Goal: Task Accomplishment & Management: Manage account settings

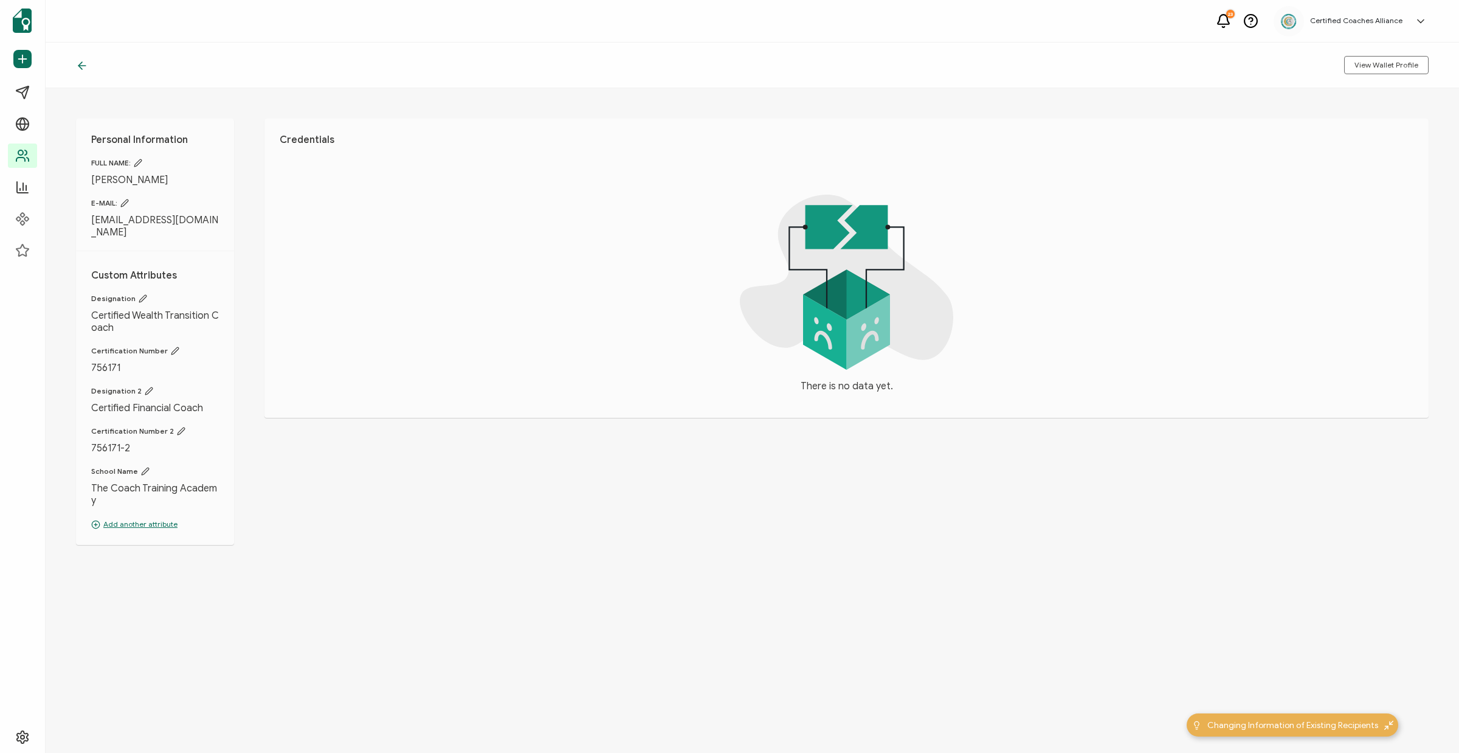
click at [94, 222] on span "[EMAIL_ADDRESS][DOMAIN_NAME]" at bounding box center [155, 226] width 128 height 24
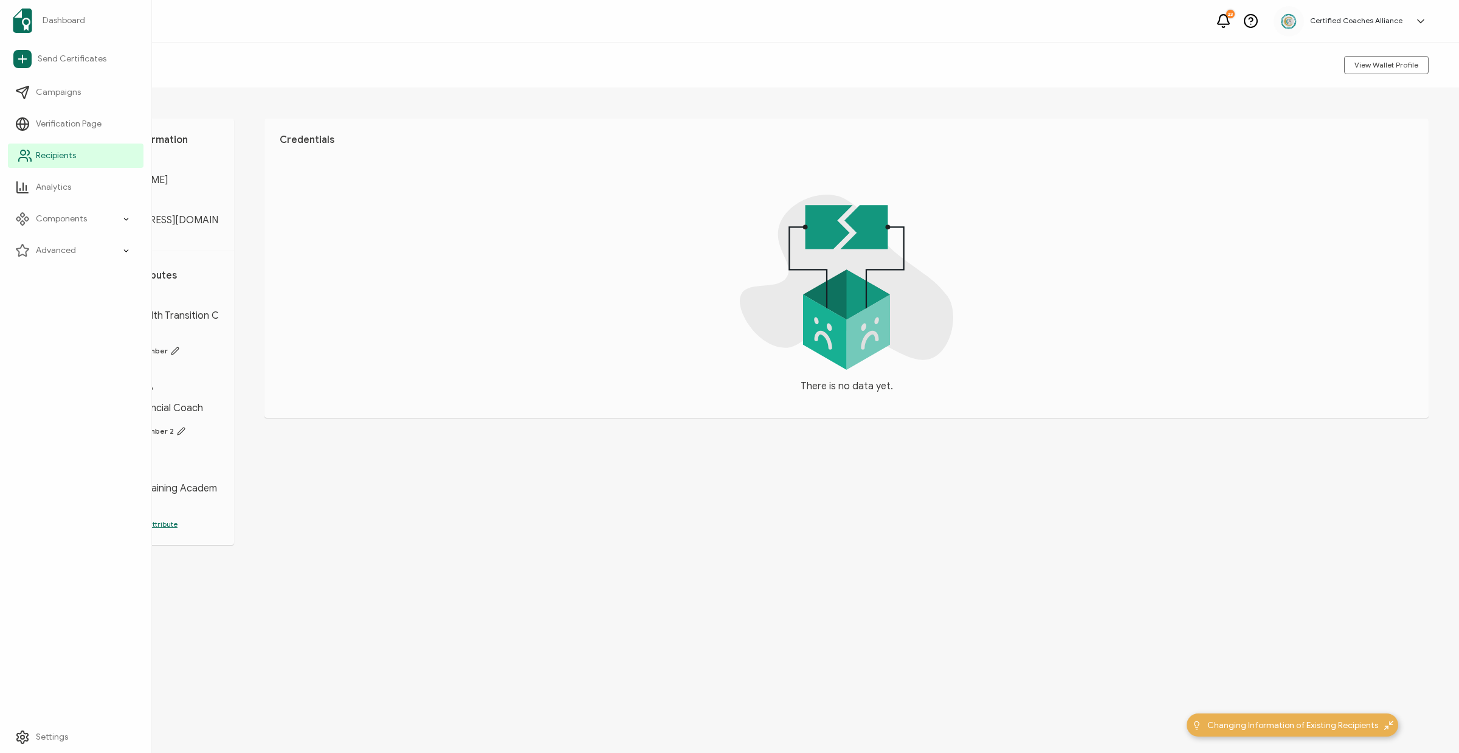
click at [60, 156] on span "Recipients" at bounding box center [56, 156] width 40 height 12
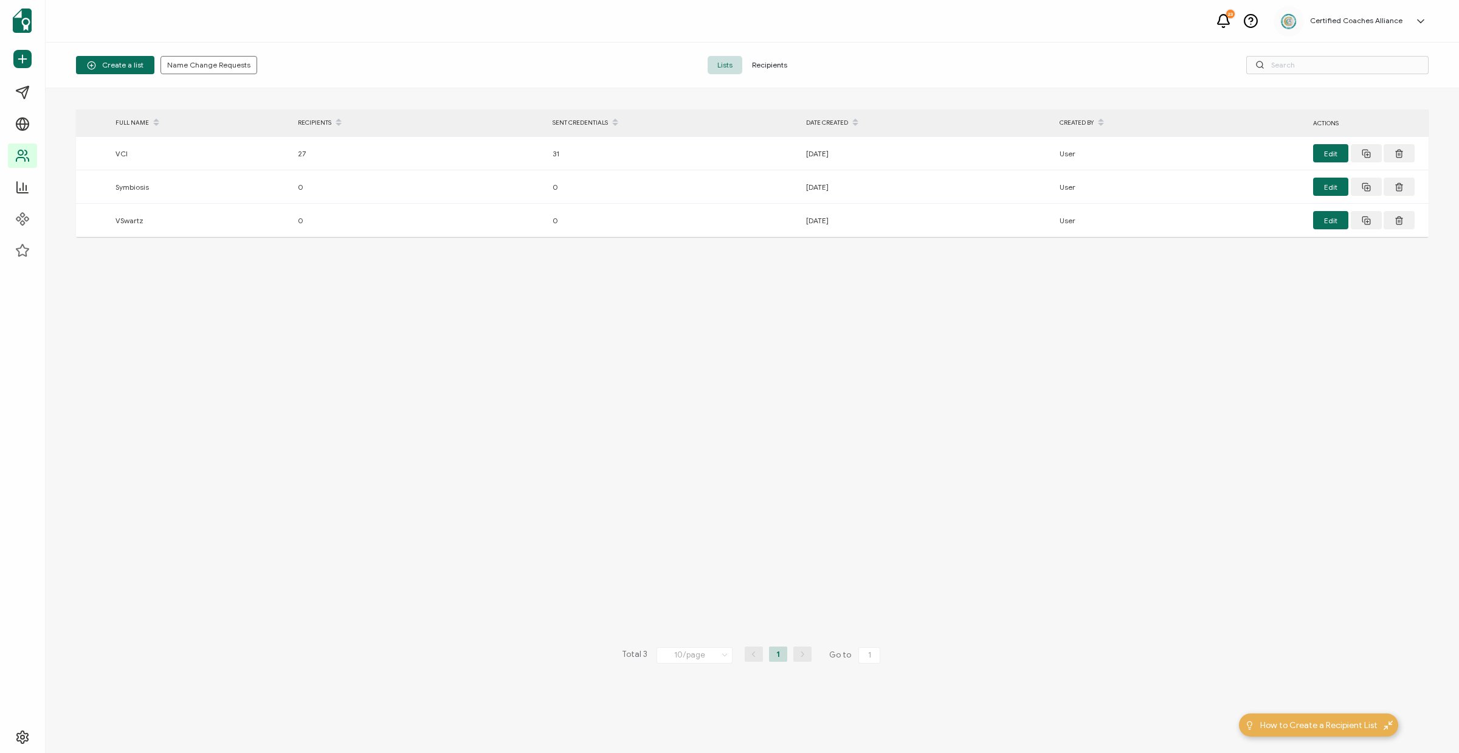
click at [777, 62] on span "Recipients" at bounding box center [769, 65] width 55 height 18
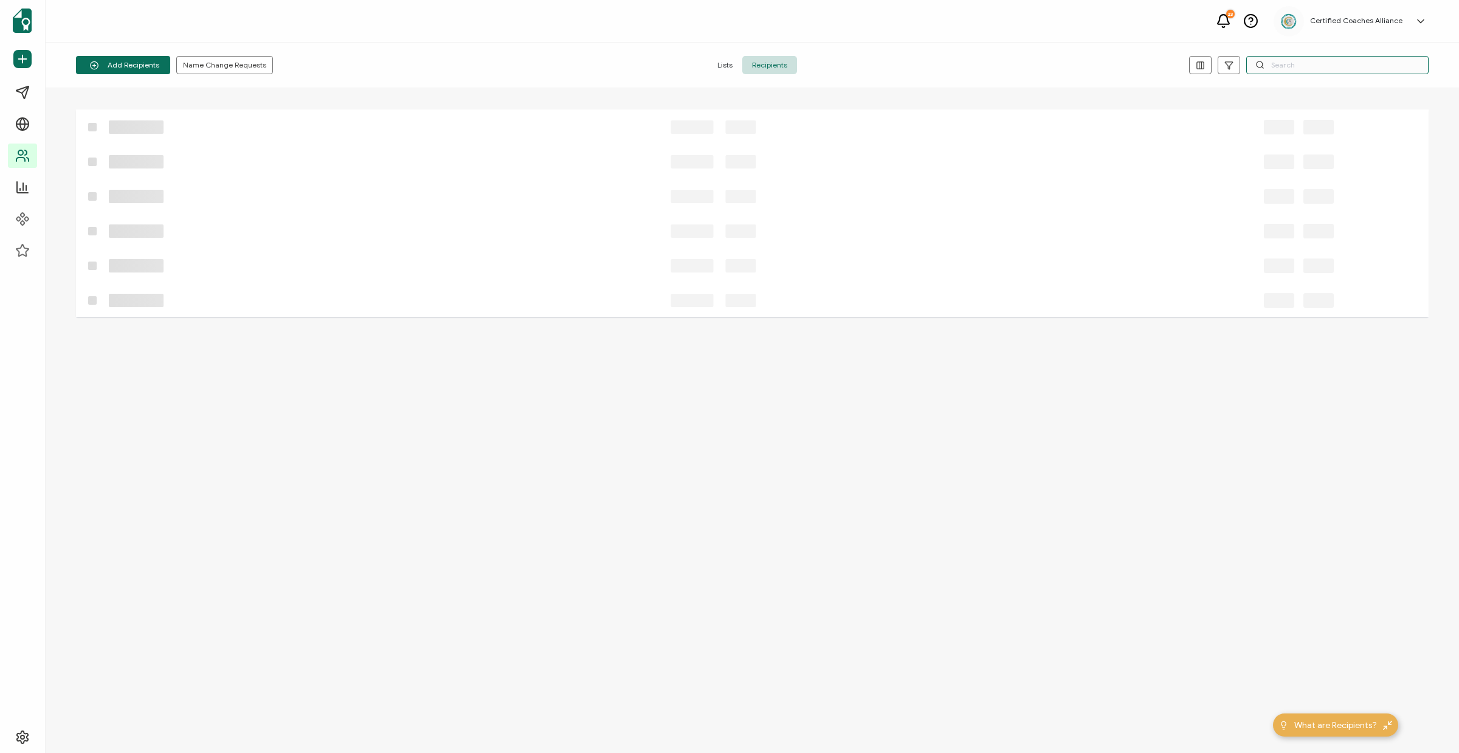
click at [1294, 63] on input "text" at bounding box center [1337, 65] width 182 height 18
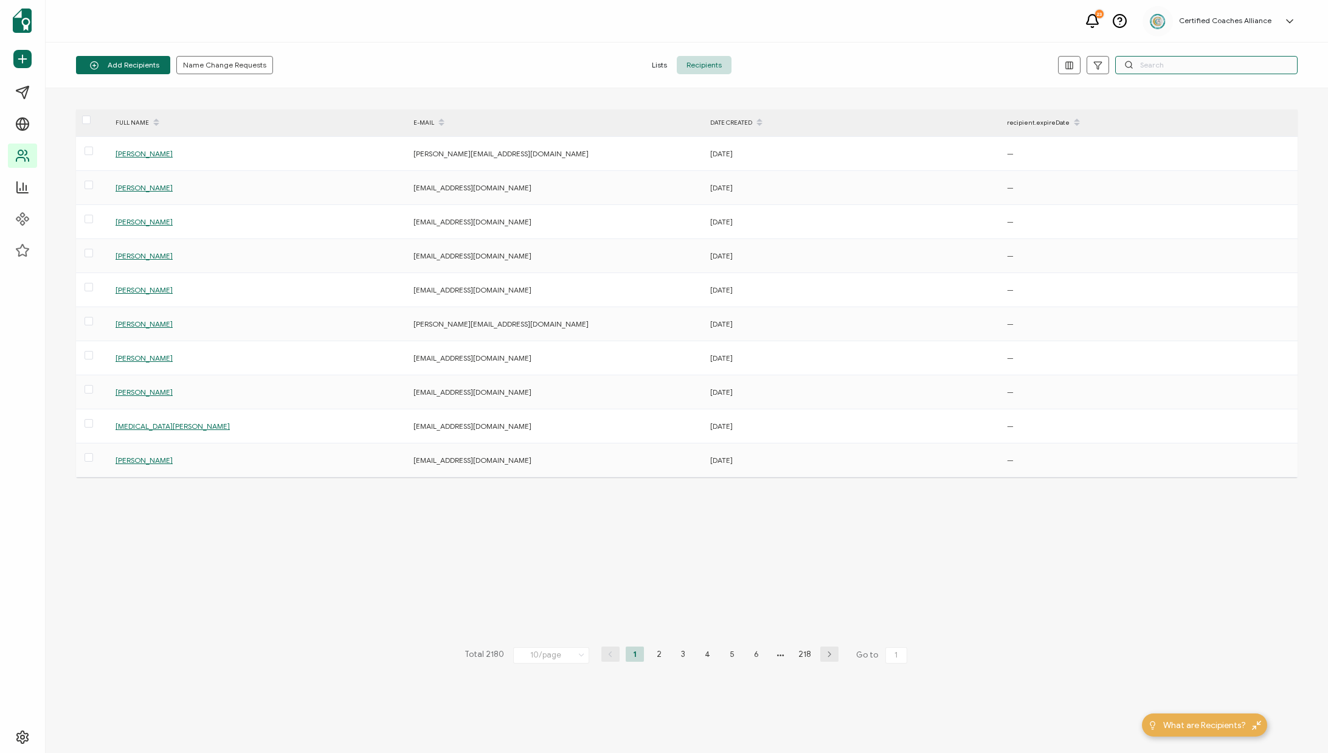
click at [1162, 66] on input "text" at bounding box center [1206, 65] width 182 height 18
paste input "[PERSON_NAME][EMAIL_ADDRESS][DOMAIN_NAME]"
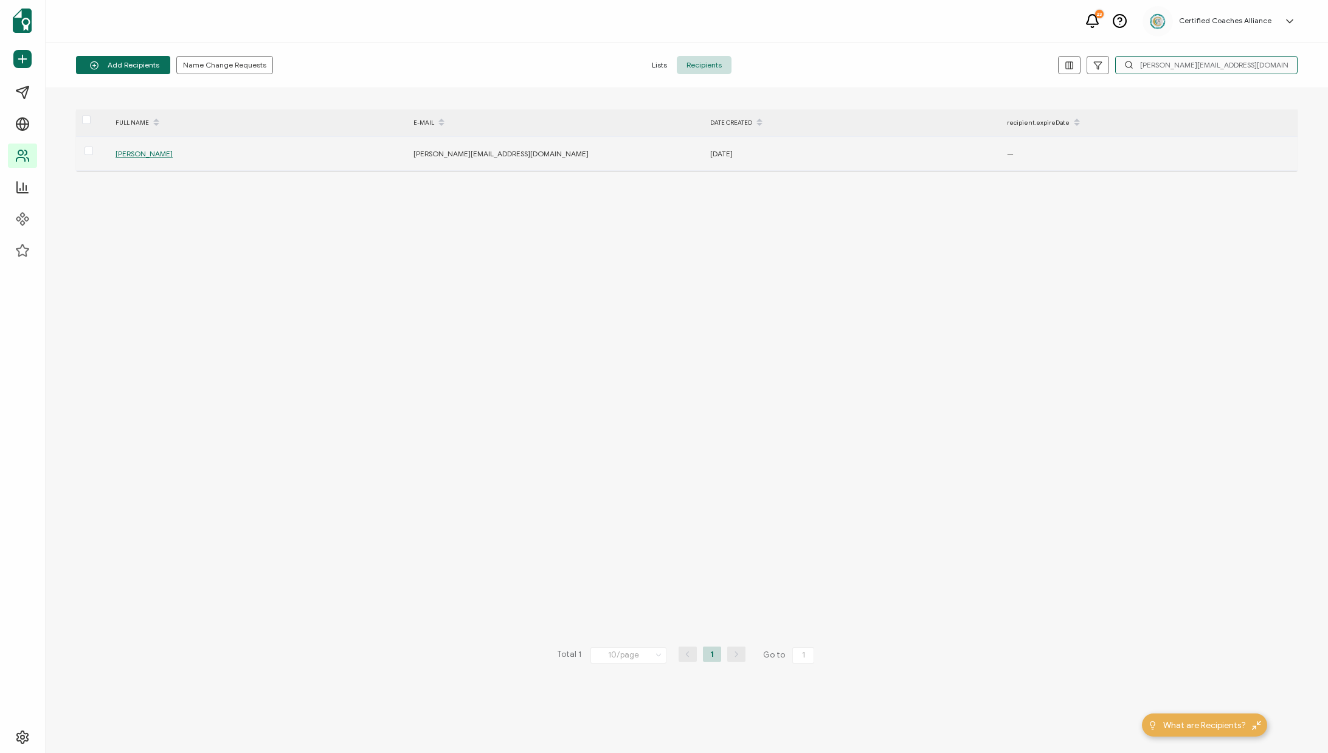
type input "[PERSON_NAME][EMAIL_ADDRESS][DOMAIN_NAME]"
click at [134, 156] on span "[PERSON_NAME]" at bounding box center [143, 153] width 57 height 9
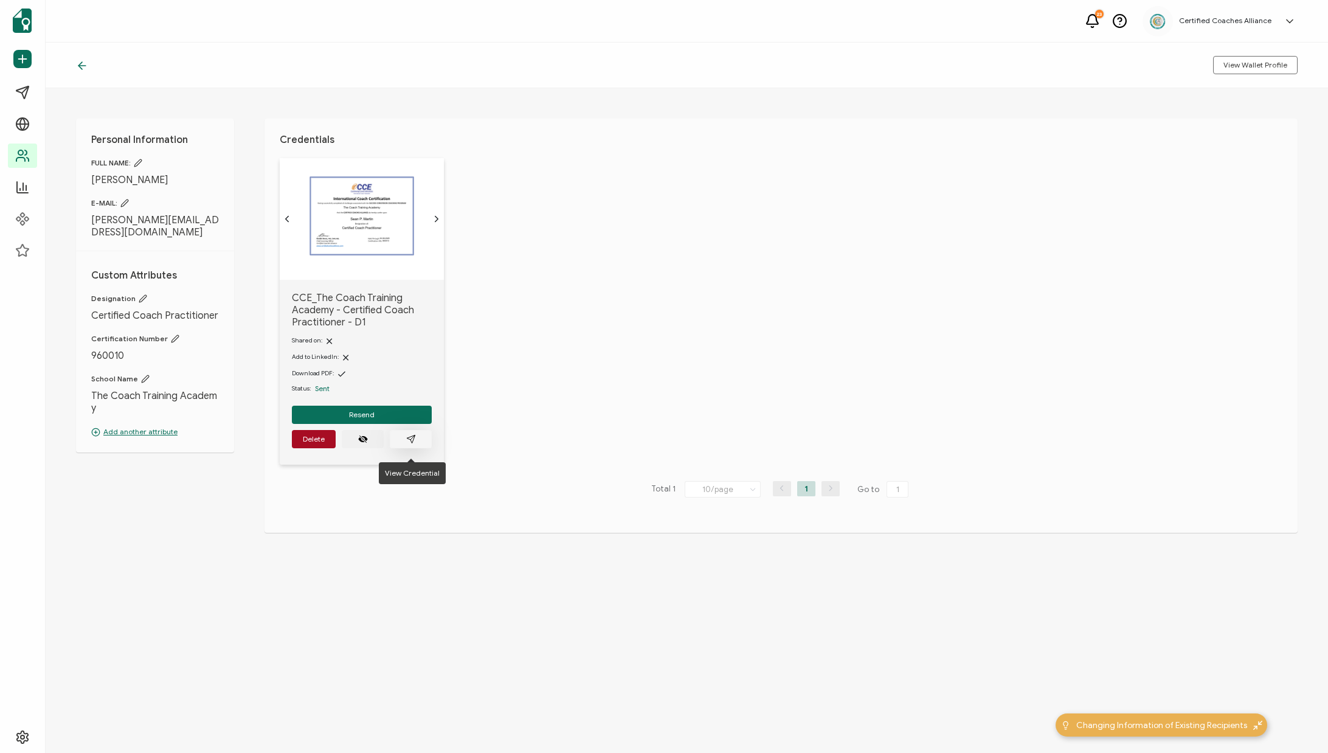
click at [418, 441] on button "button" at bounding box center [411, 439] width 42 height 18
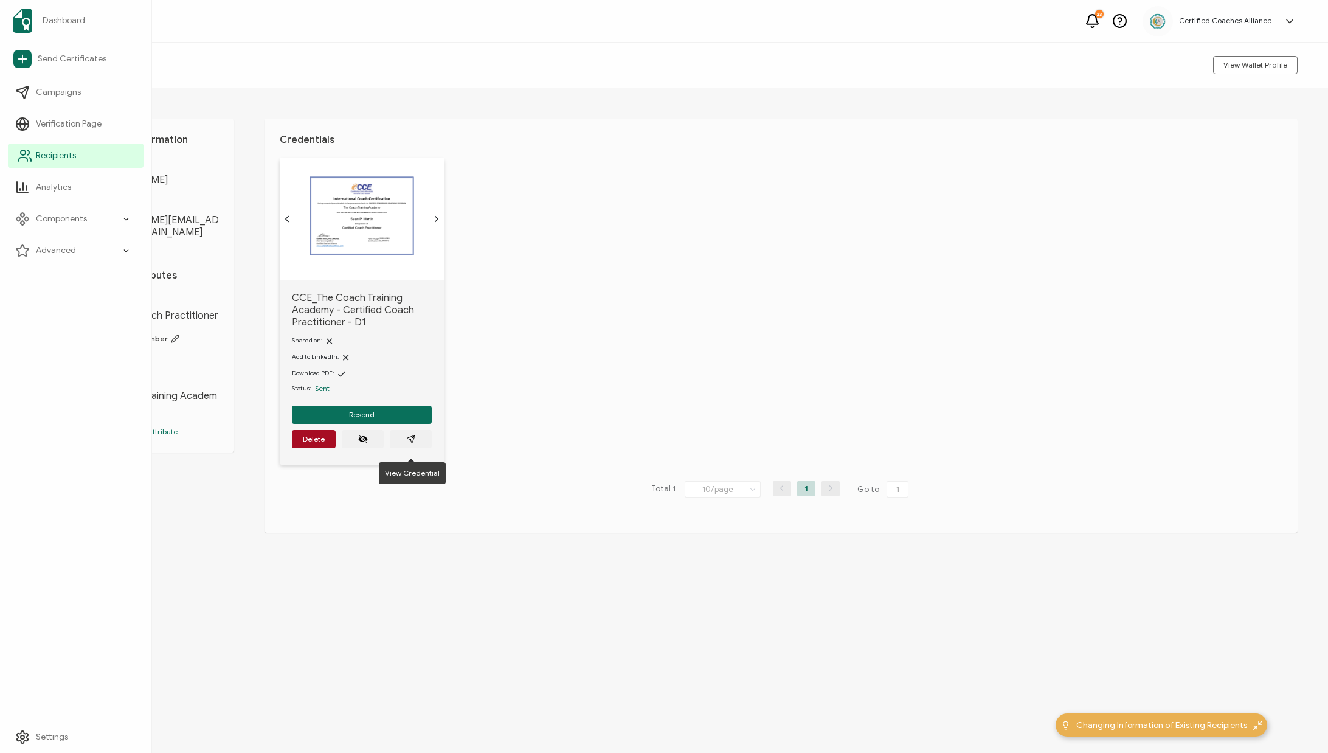
click at [49, 153] on span "Recipients" at bounding box center [56, 156] width 40 height 12
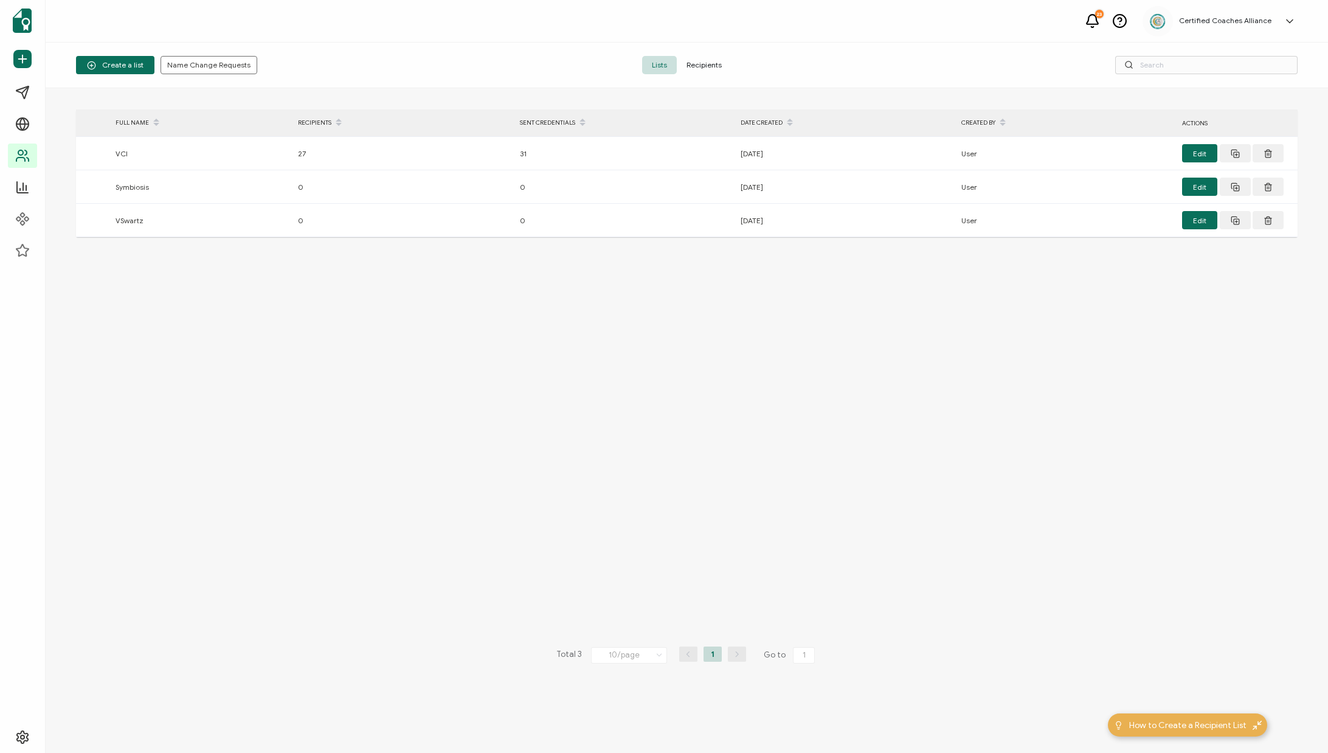
click at [714, 69] on span "Recipients" at bounding box center [704, 65] width 55 height 18
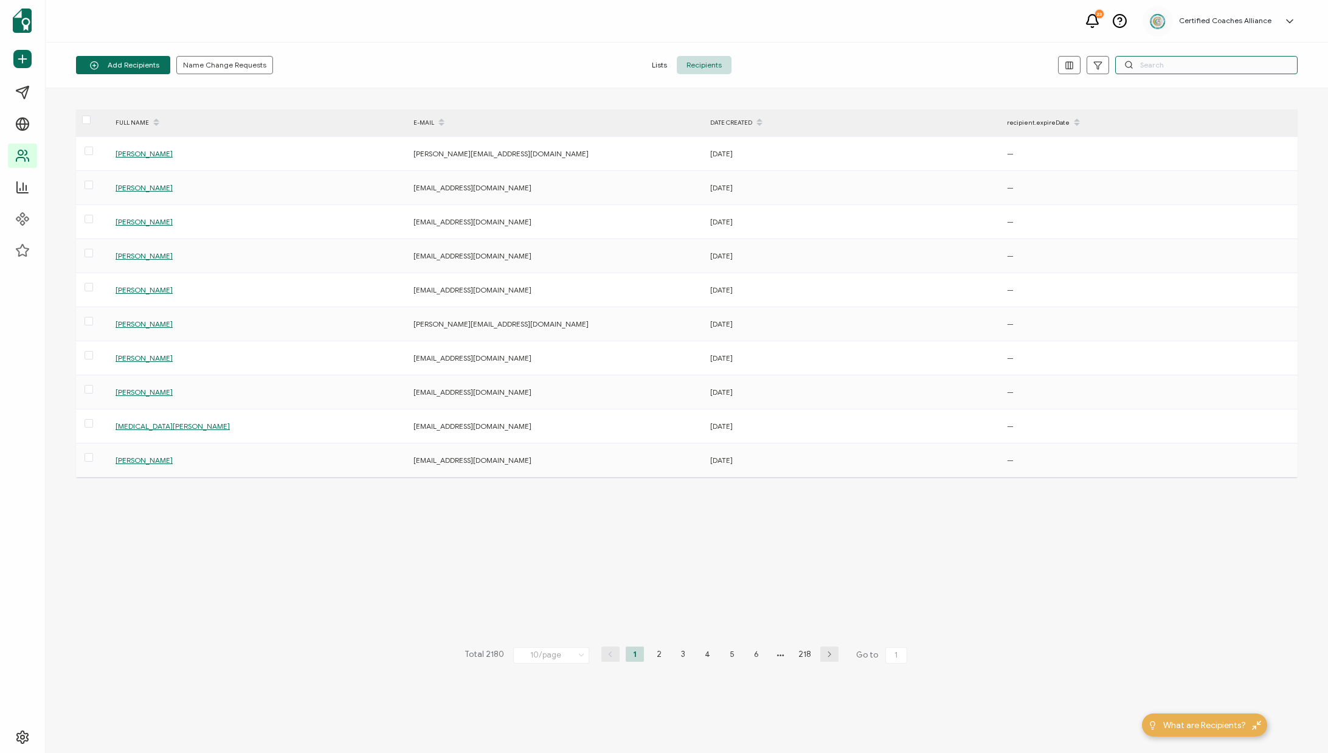
click at [1154, 63] on input "text" at bounding box center [1206, 65] width 182 height 18
paste input "[PERSON_NAME][EMAIL_ADDRESS][DOMAIN_NAME]"
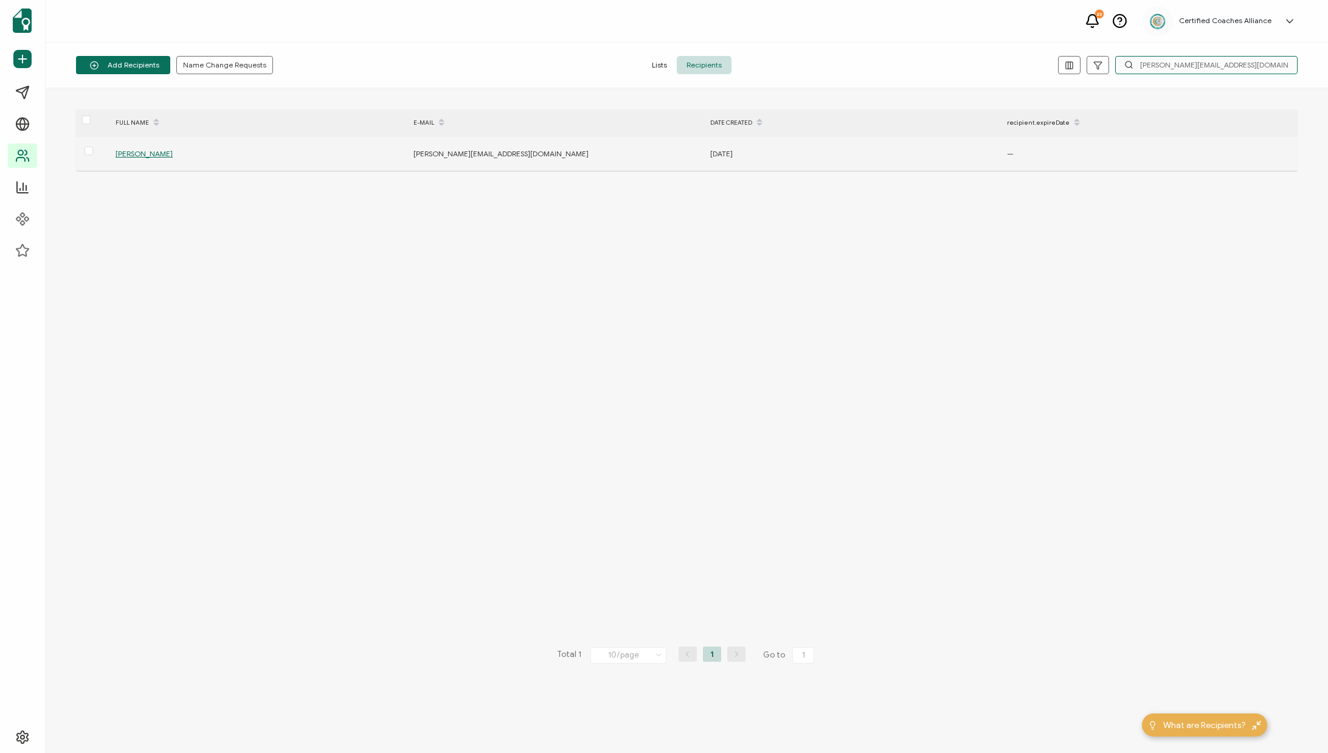
type input "[PERSON_NAME][EMAIL_ADDRESS][DOMAIN_NAME]"
click at [153, 151] on span "[PERSON_NAME]" at bounding box center [143, 153] width 57 height 9
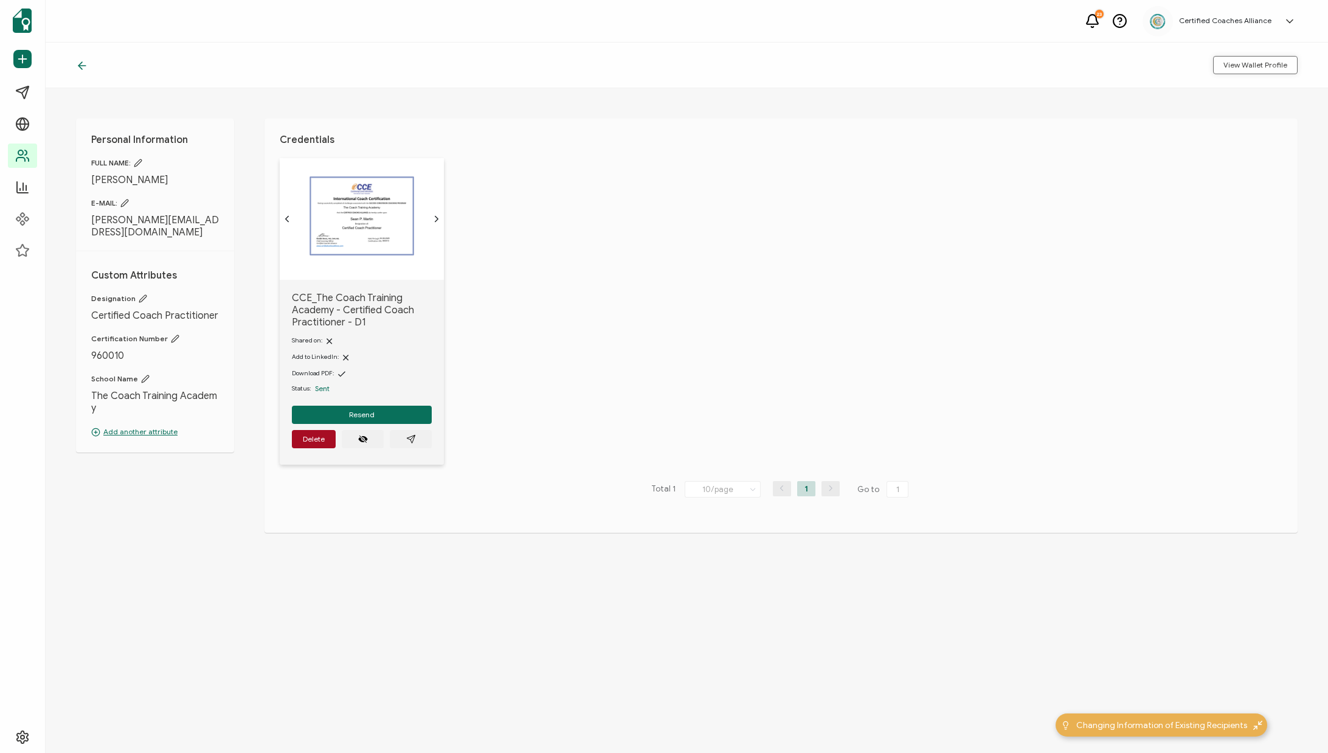
click at [1253, 65] on span "View Wallet Profile" at bounding box center [1255, 64] width 64 height 7
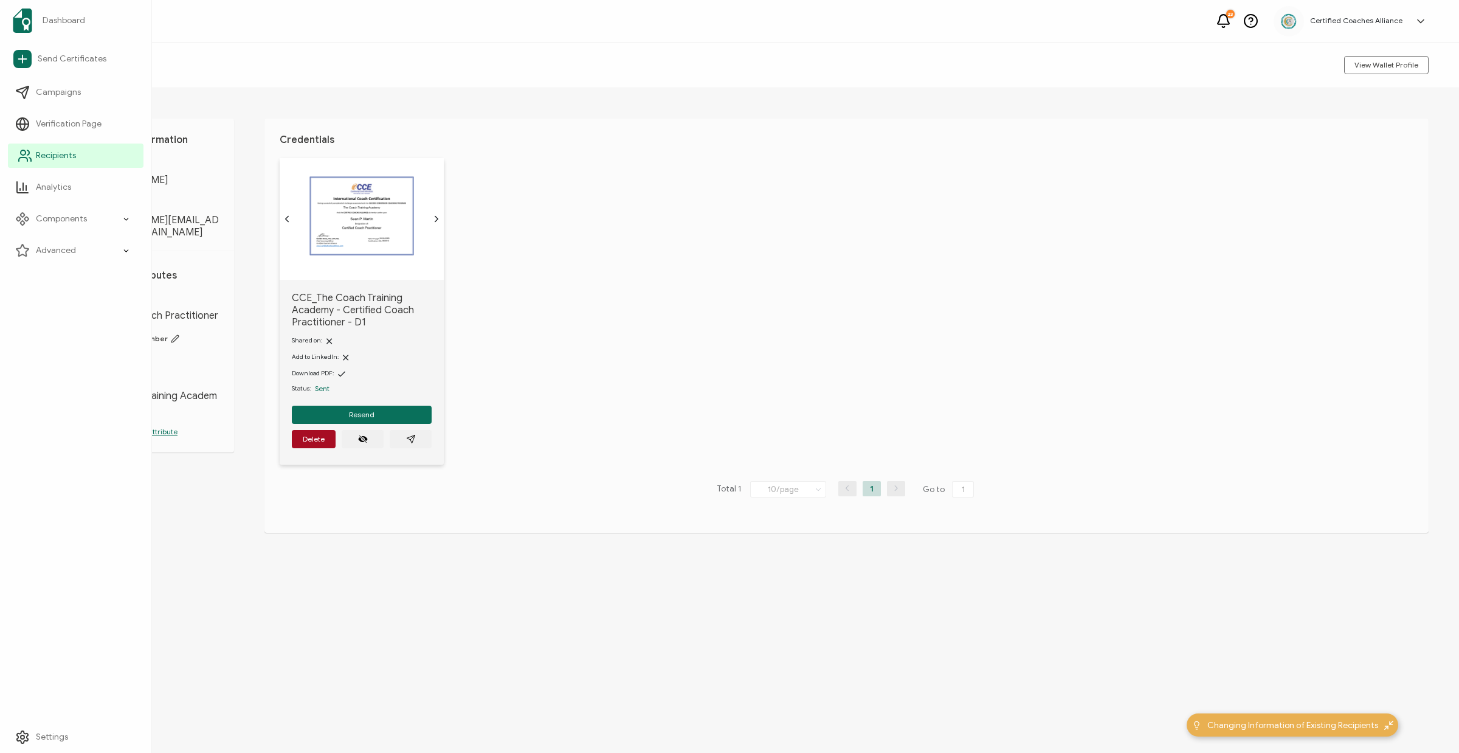
click at [27, 160] on icon at bounding box center [23, 159] width 9 height 4
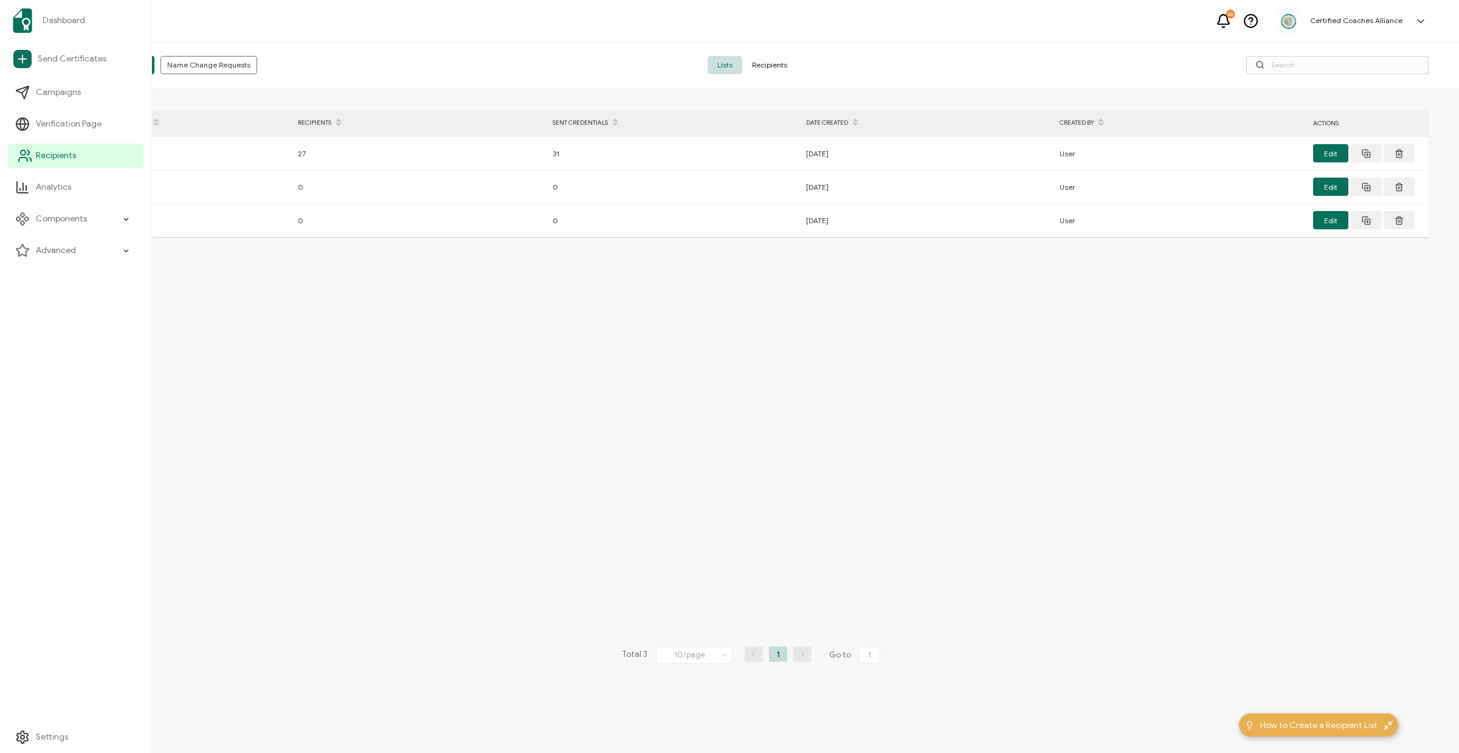
click at [65, 162] on link "Recipients" at bounding box center [76, 155] width 136 height 24
click at [777, 67] on span "Recipients" at bounding box center [769, 65] width 55 height 18
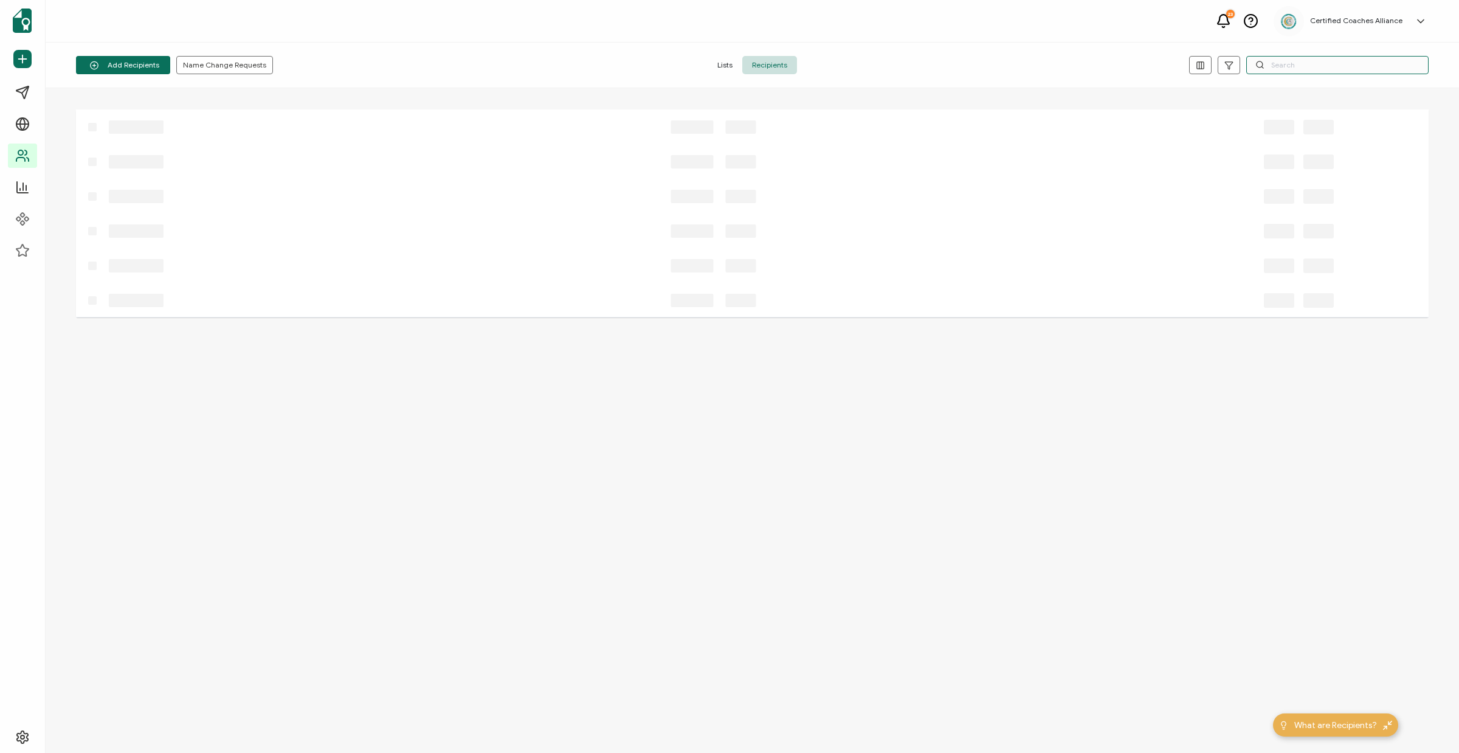
click at [1287, 68] on input "text" at bounding box center [1337, 65] width 182 height 18
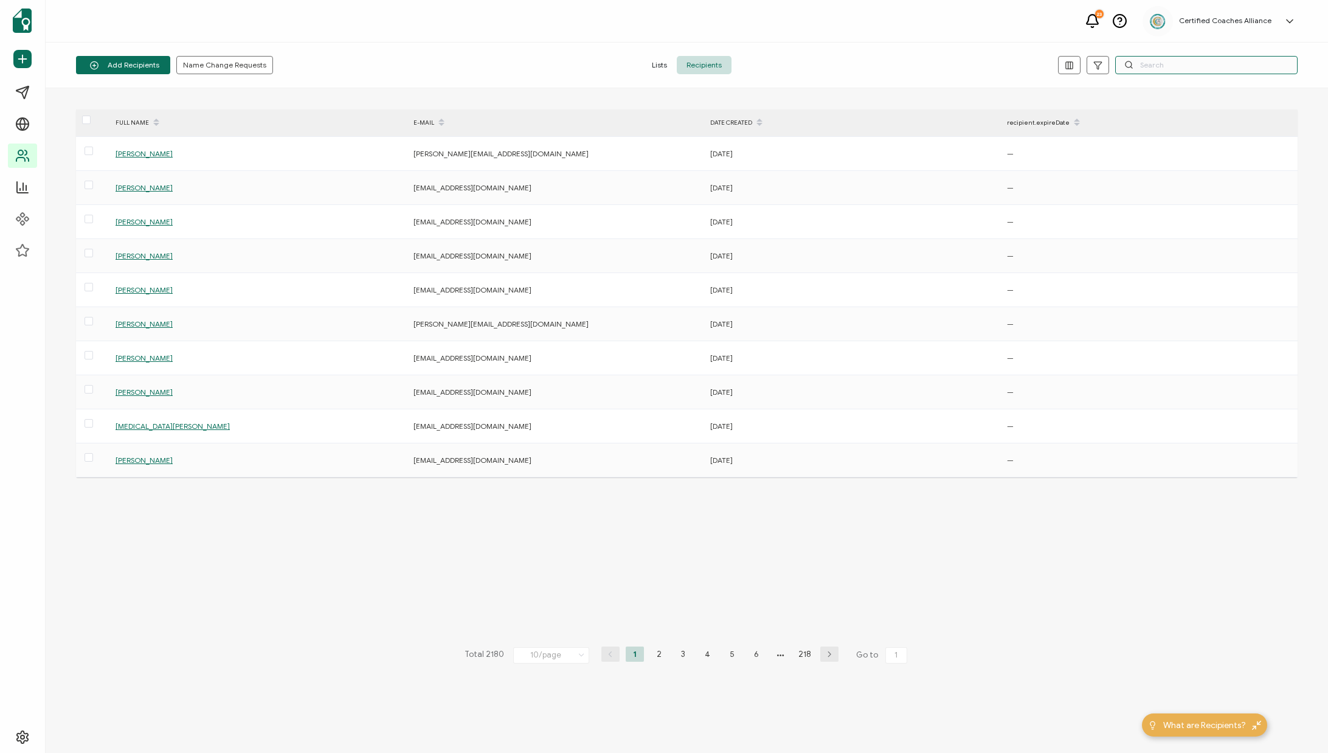
click at [1148, 71] on input "text" at bounding box center [1206, 65] width 182 height 18
paste input "[PERSON_NAME][EMAIL_ADDRESS][DOMAIN_NAME]"
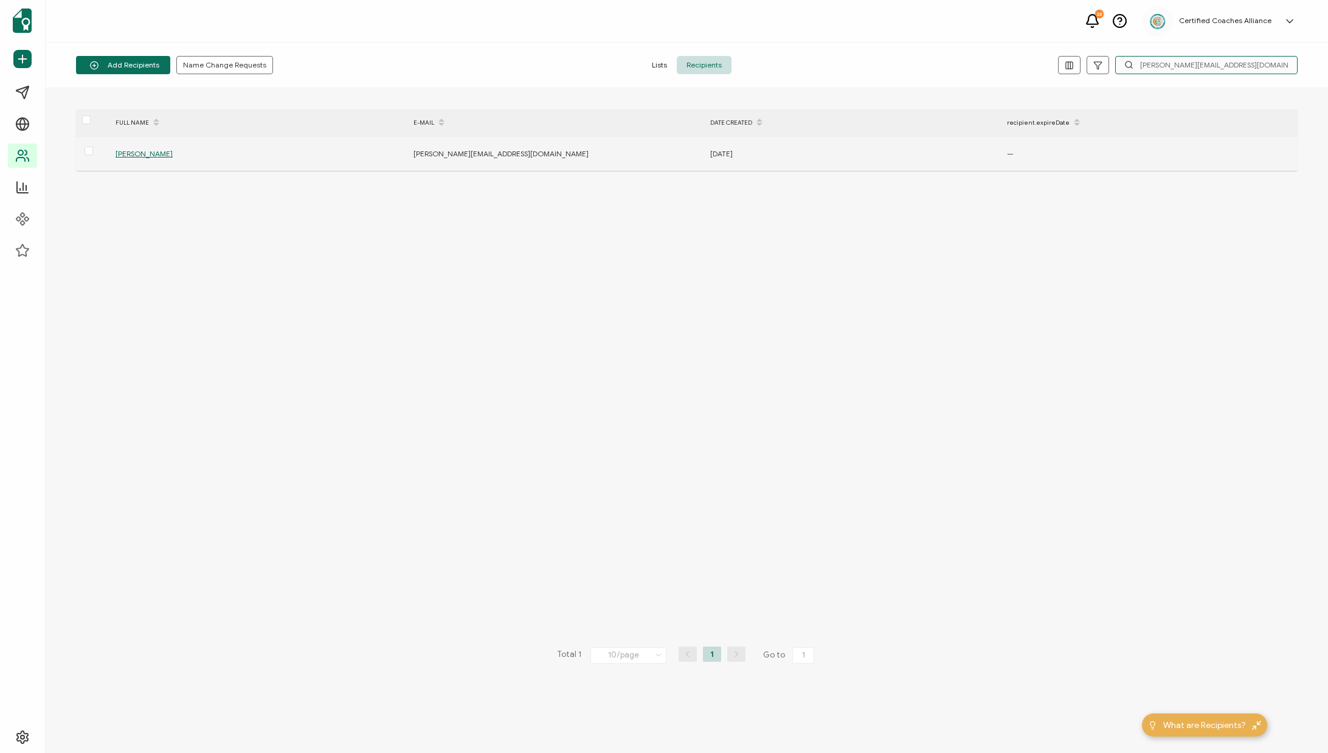
type input "[PERSON_NAME][EMAIL_ADDRESS][DOMAIN_NAME]"
click at [120, 155] on span "[PERSON_NAME]" at bounding box center [143, 153] width 57 height 9
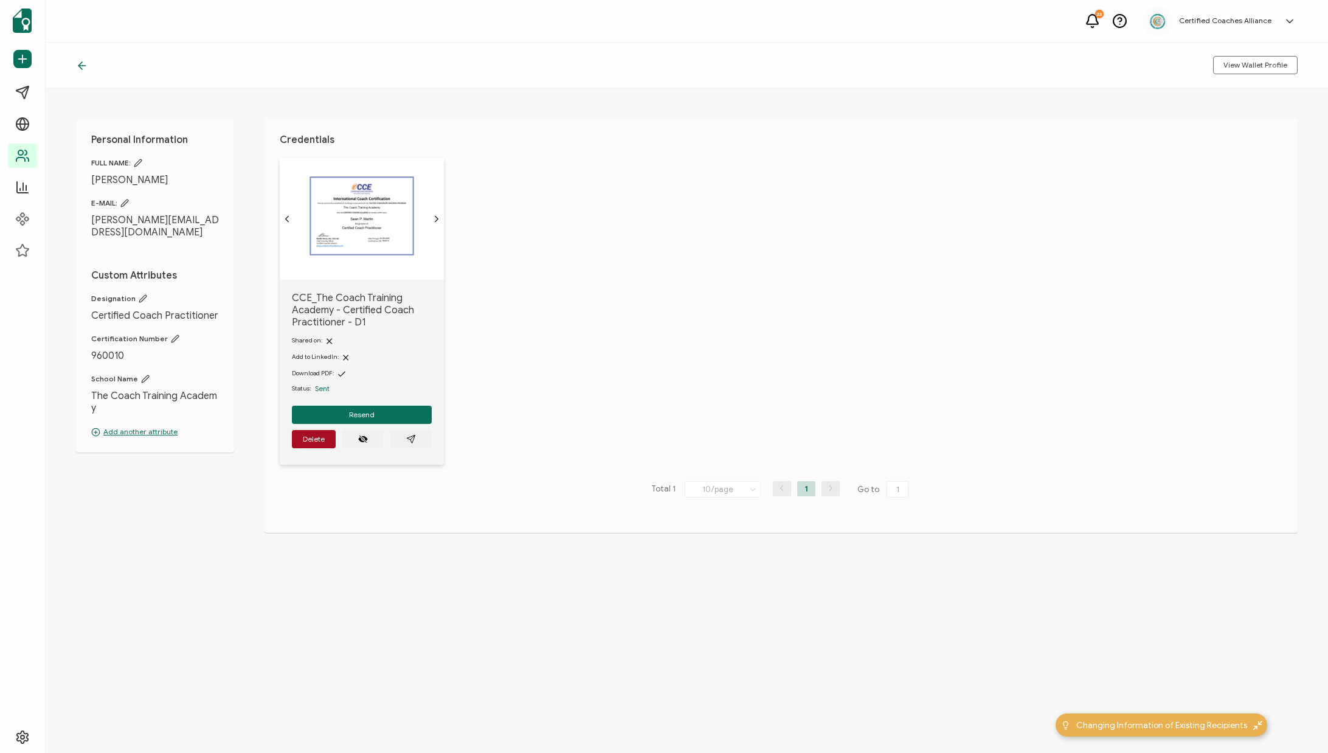
click at [155, 426] on p "Add another attribute" at bounding box center [155, 431] width 128 height 11
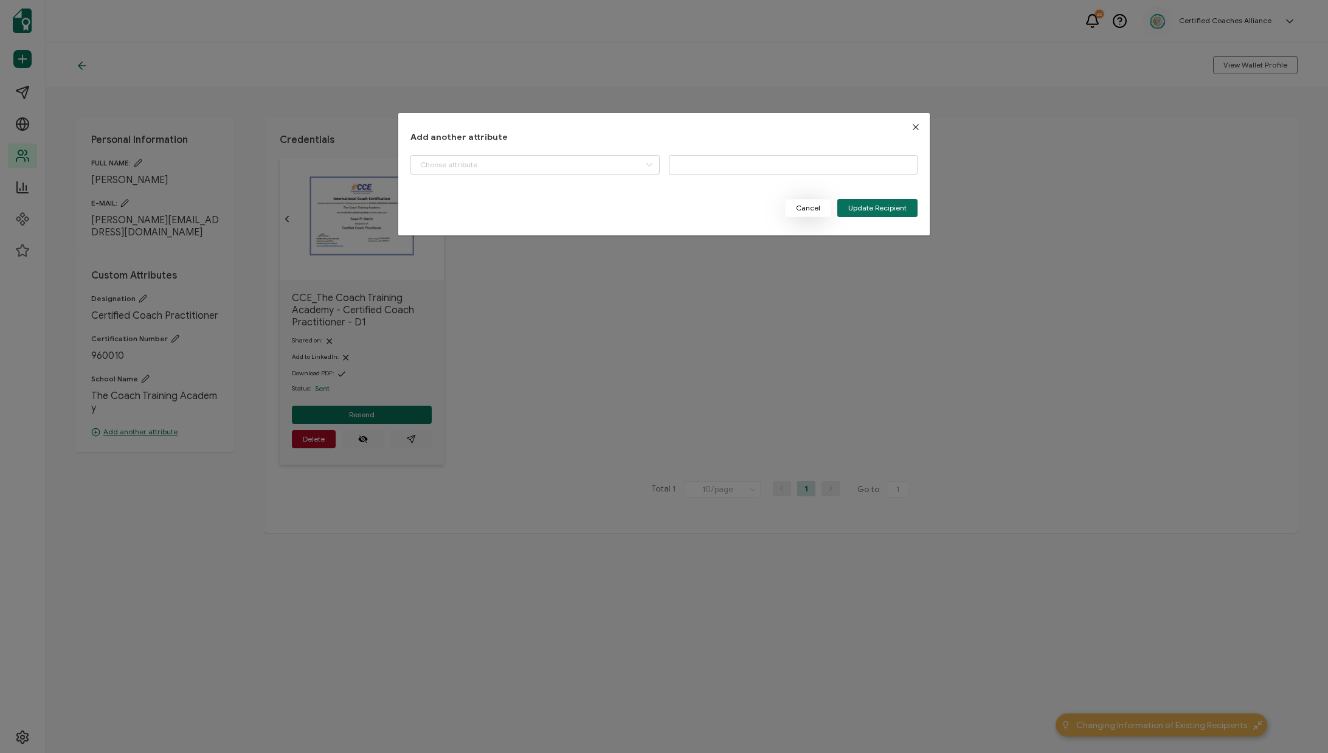
click at [804, 210] on span "Cancel" at bounding box center [808, 207] width 24 height 7
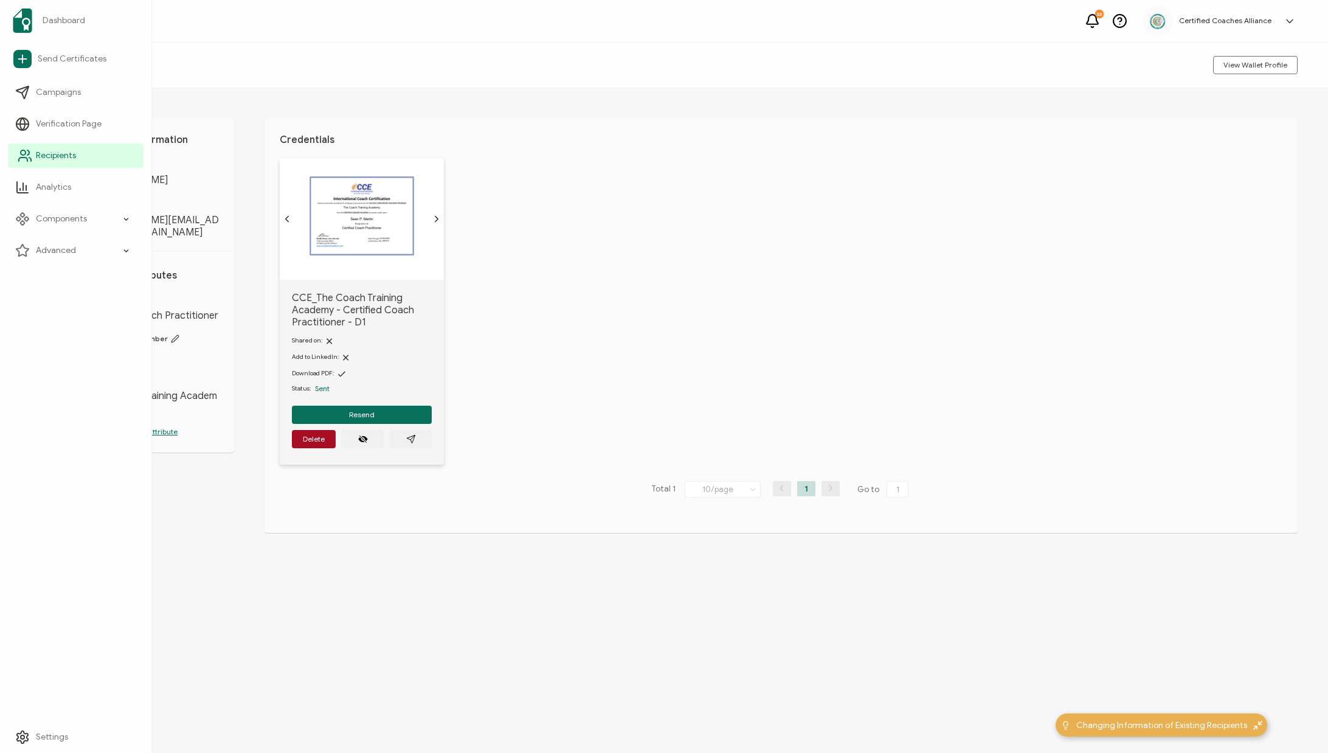
click at [60, 157] on span "Recipients" at bounding box center [56, 156] width 40 height 12
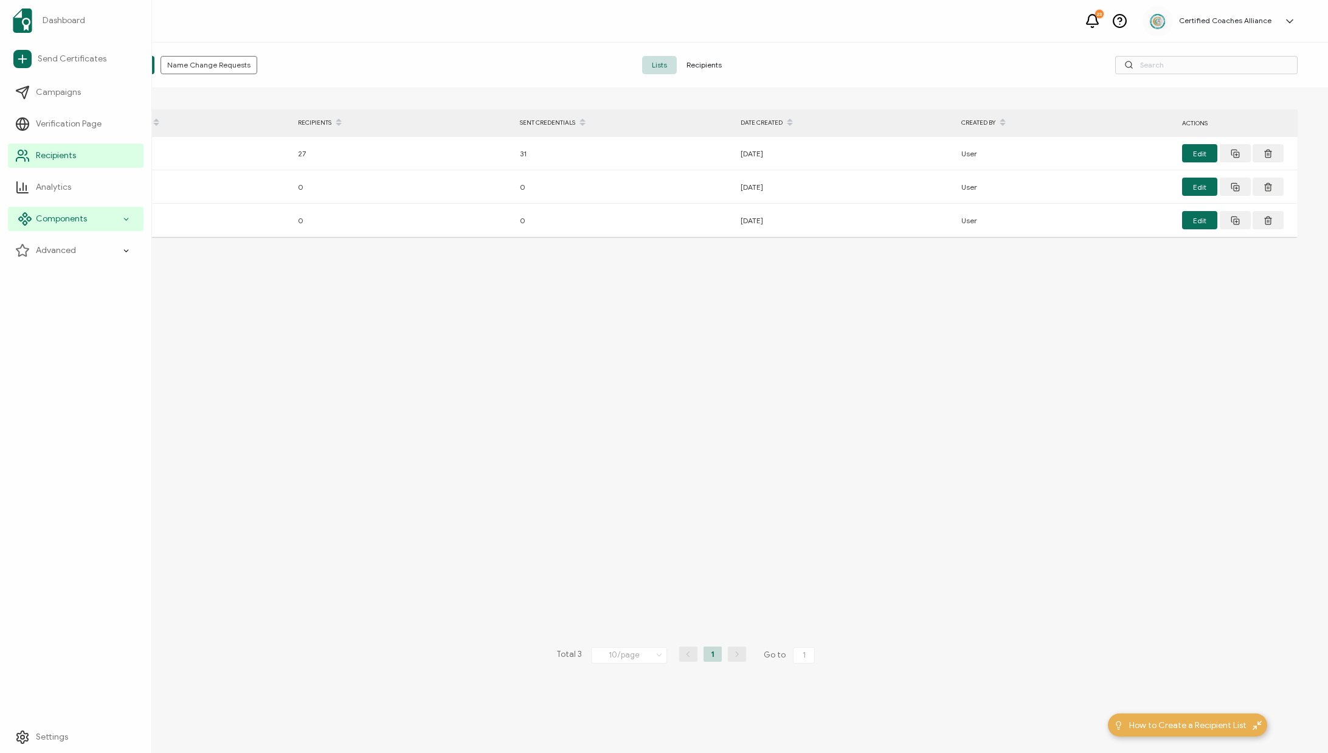
click at [70, 216] on span "Components" at bounding box center [61, 219] width 51 height 12
click at [96, 284] on span "Credential Details" at bounding box center [79, 282] width 71 height 12
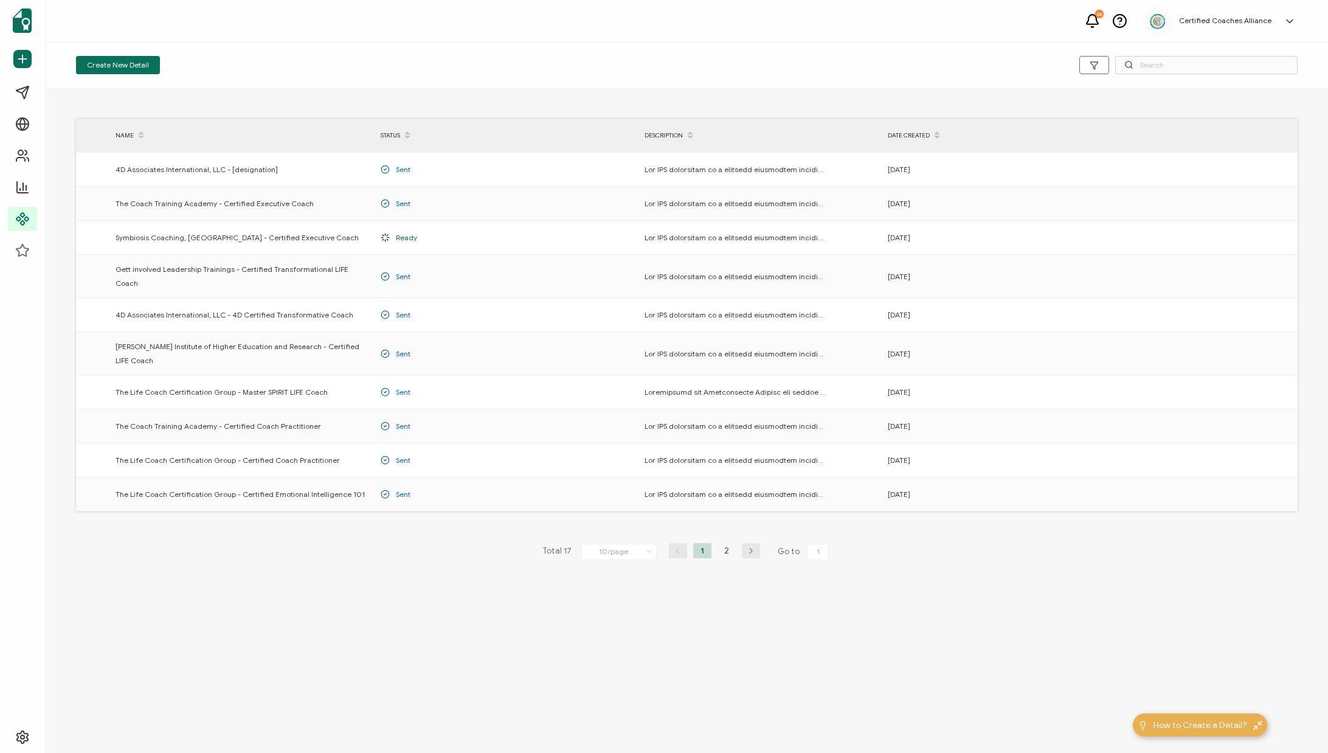
click at [1292, 19] on icon at bounding box center [1289, 20] width 6 height 3
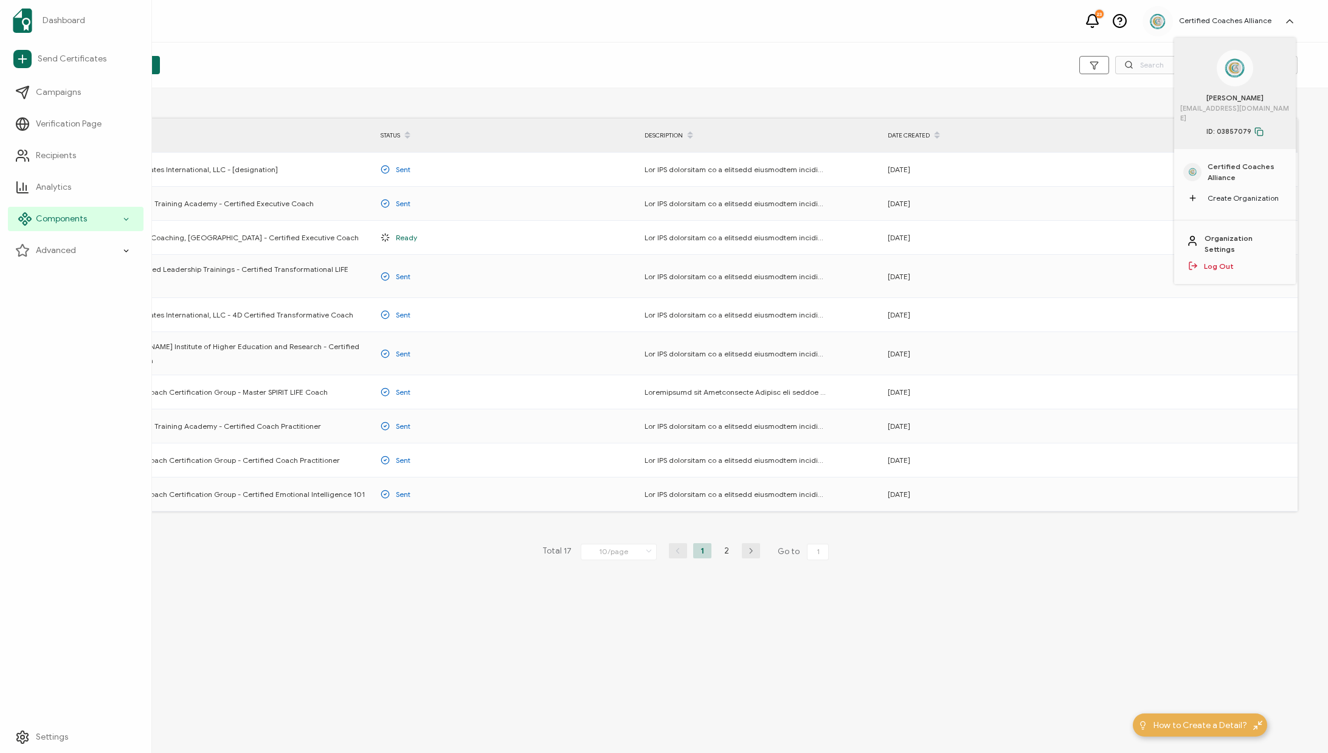
click at [61, 215] on span "Components" at bounding box center [61, 219] width 51 height 12
click at [55, 157] on span "Recipients" at bounding box center [56, 156] width 40 height 12
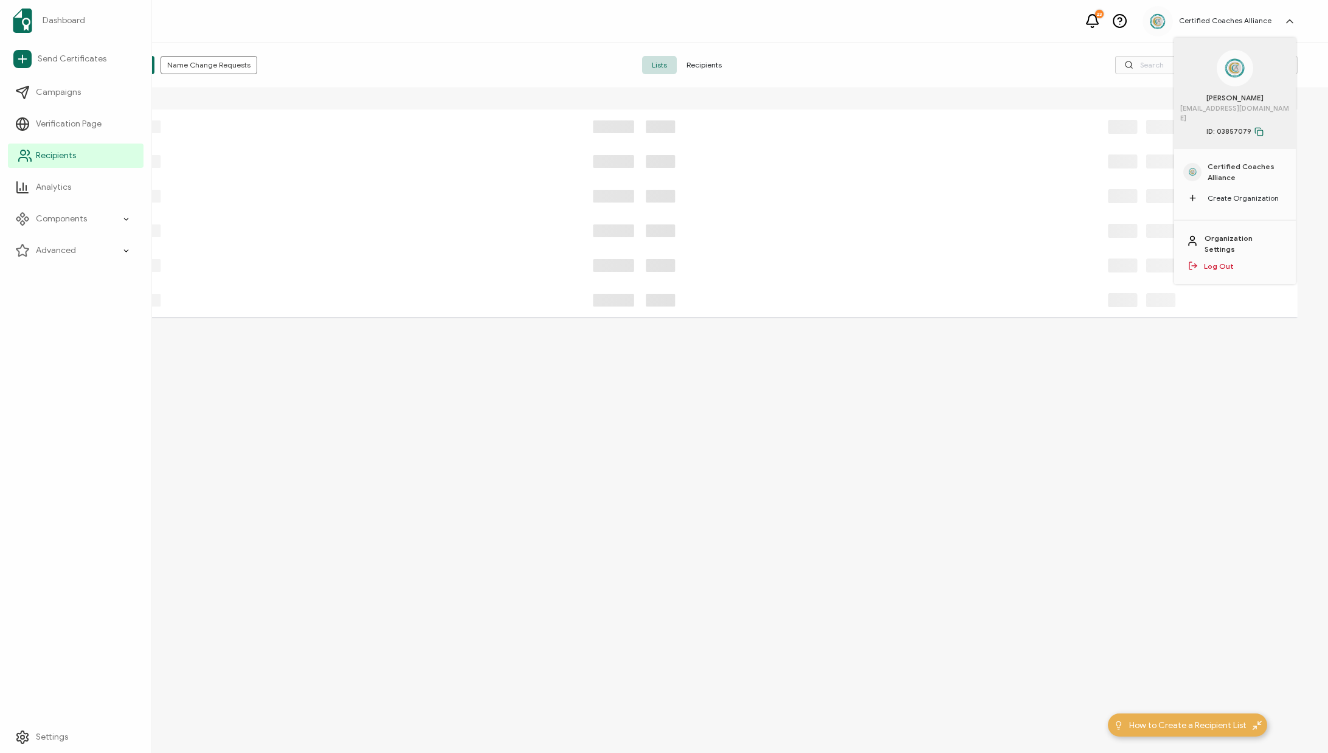
click at [55, 157] on span "Recipients" at bounding box center [56, 156] width 40 height 12
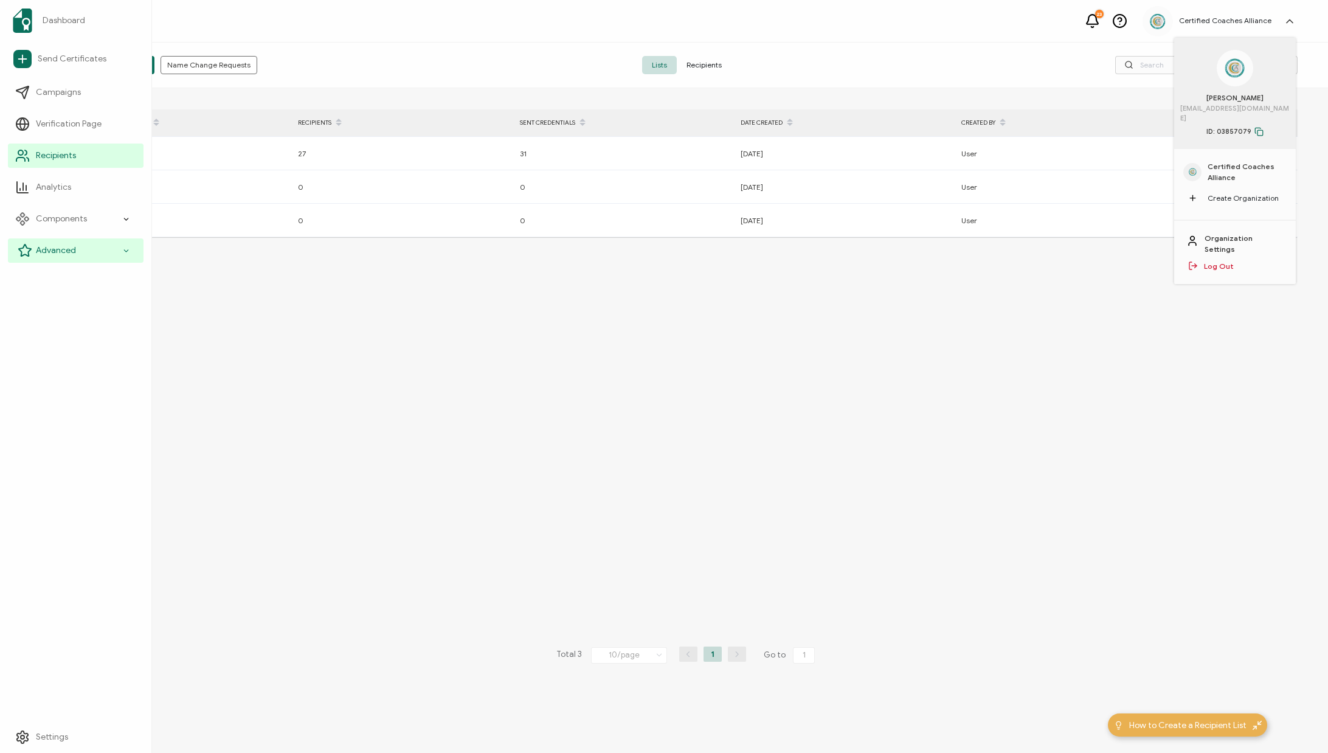
click at [72, 241] on div "Advanced" at bounding box center [76, 250] width 136 height 24
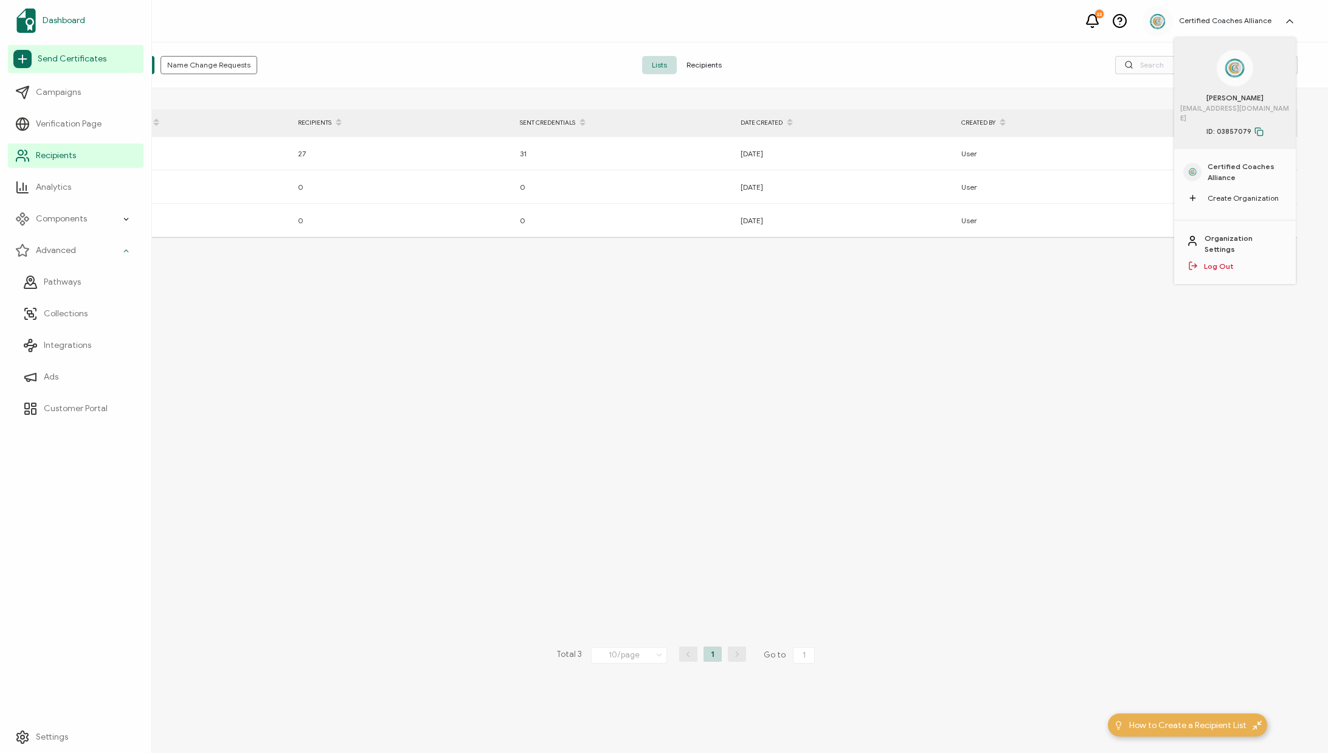
click at [74, 21] on span "Dashboard" at bounding box center [64, 21] width 43 height 12
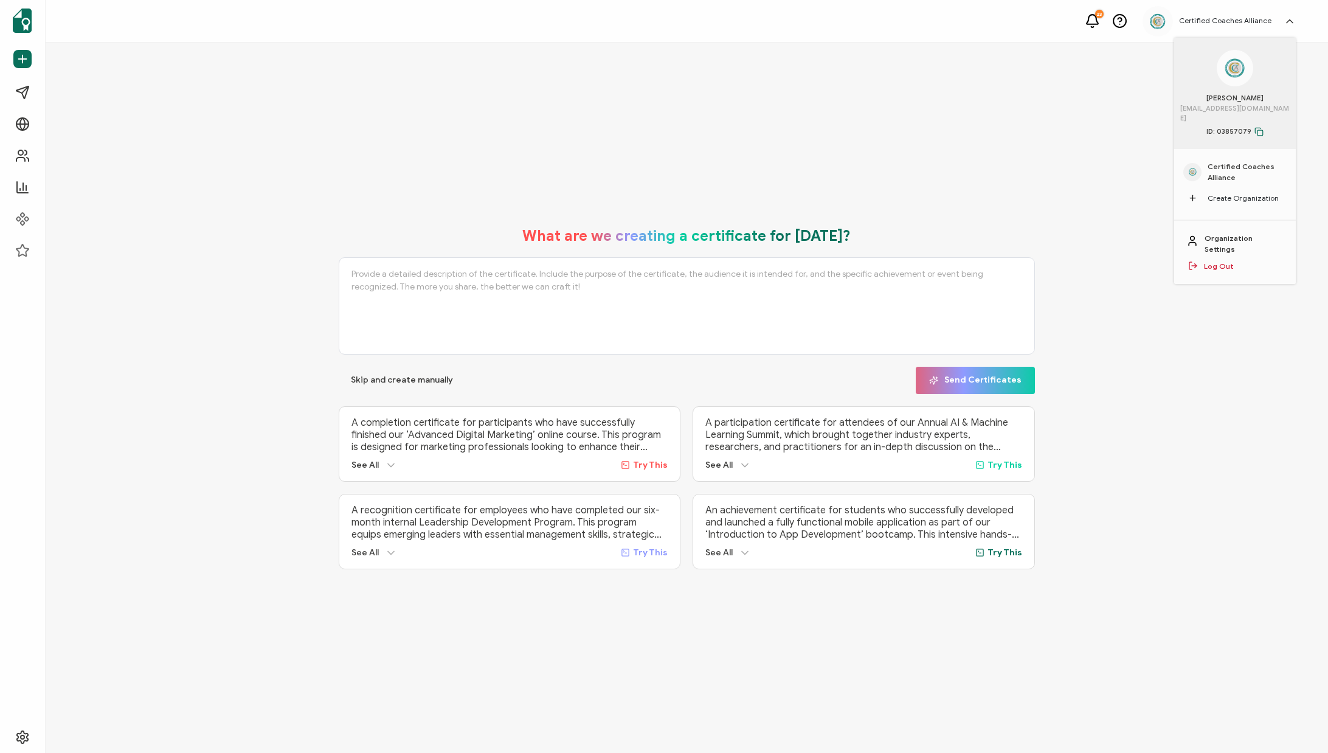
click at [204, 160] on div "What are we creating a certificate for [DATE]? Skip and create manually Send Ce…" at bounding box center [687, 398] width 1282 height 710
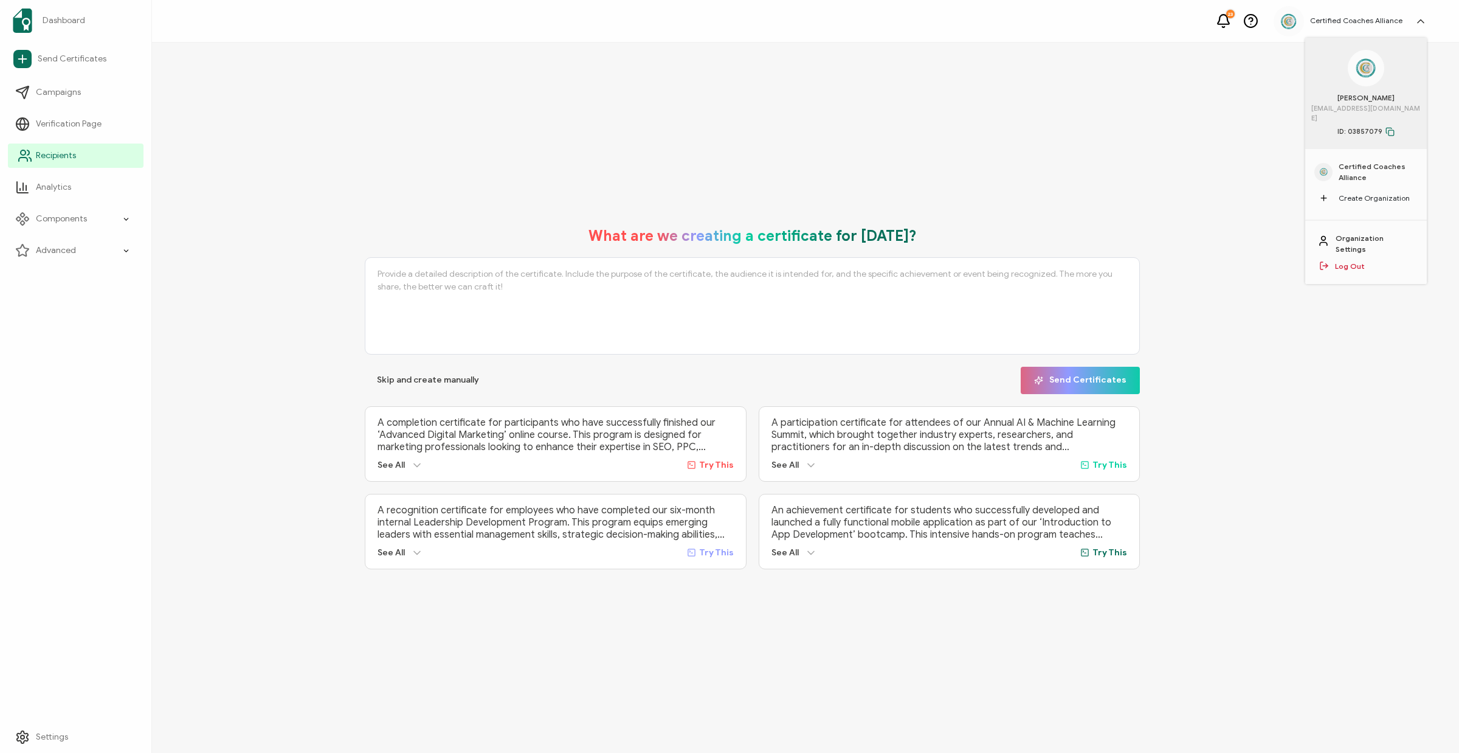
click at [52, 157] on span "Recipients" at bounding box center [56, 156] width 40 height 12
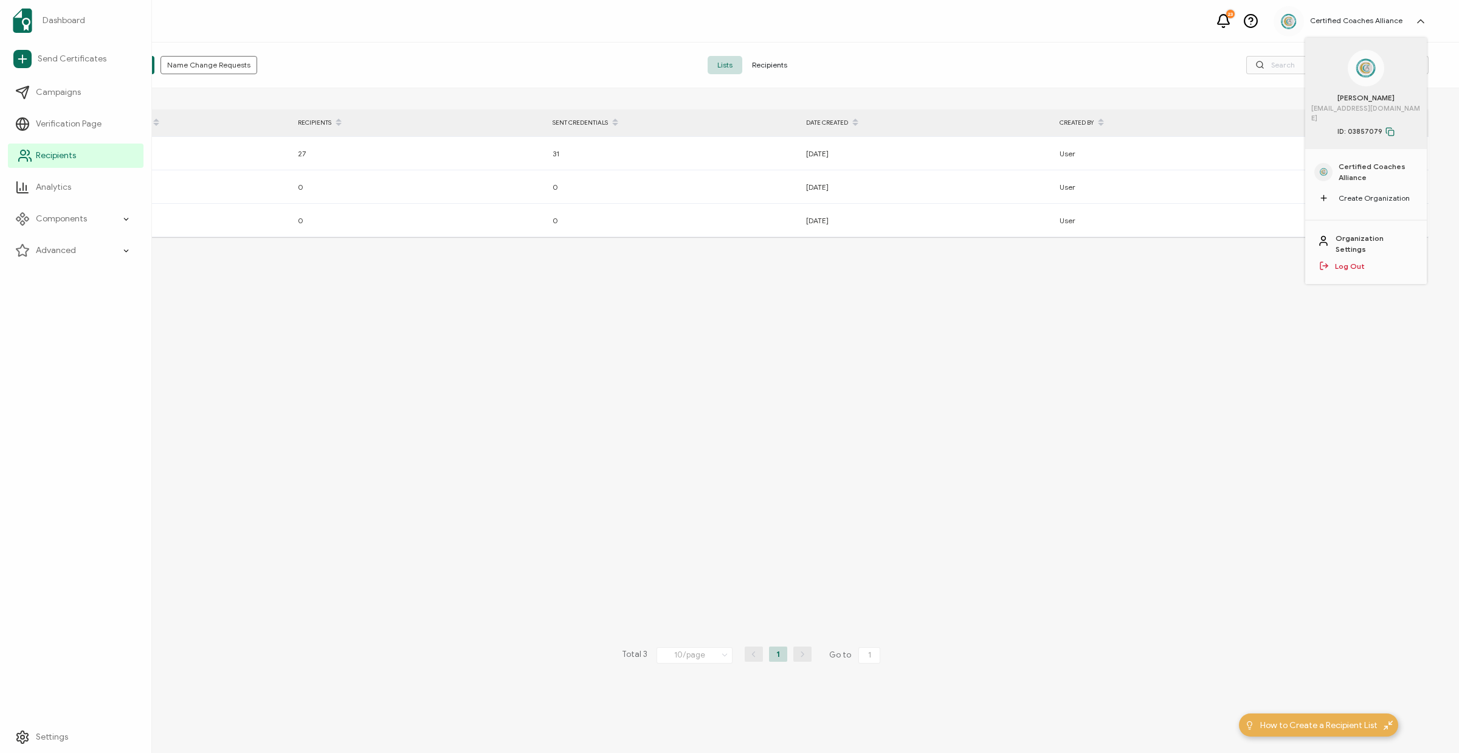
click at [67, 153] on span "Recipients" at bounding box center [56, 156] width 40 height 12
click at [764, 66] on span "Recipients" at bounding box center [769, 65] width 55 height 18
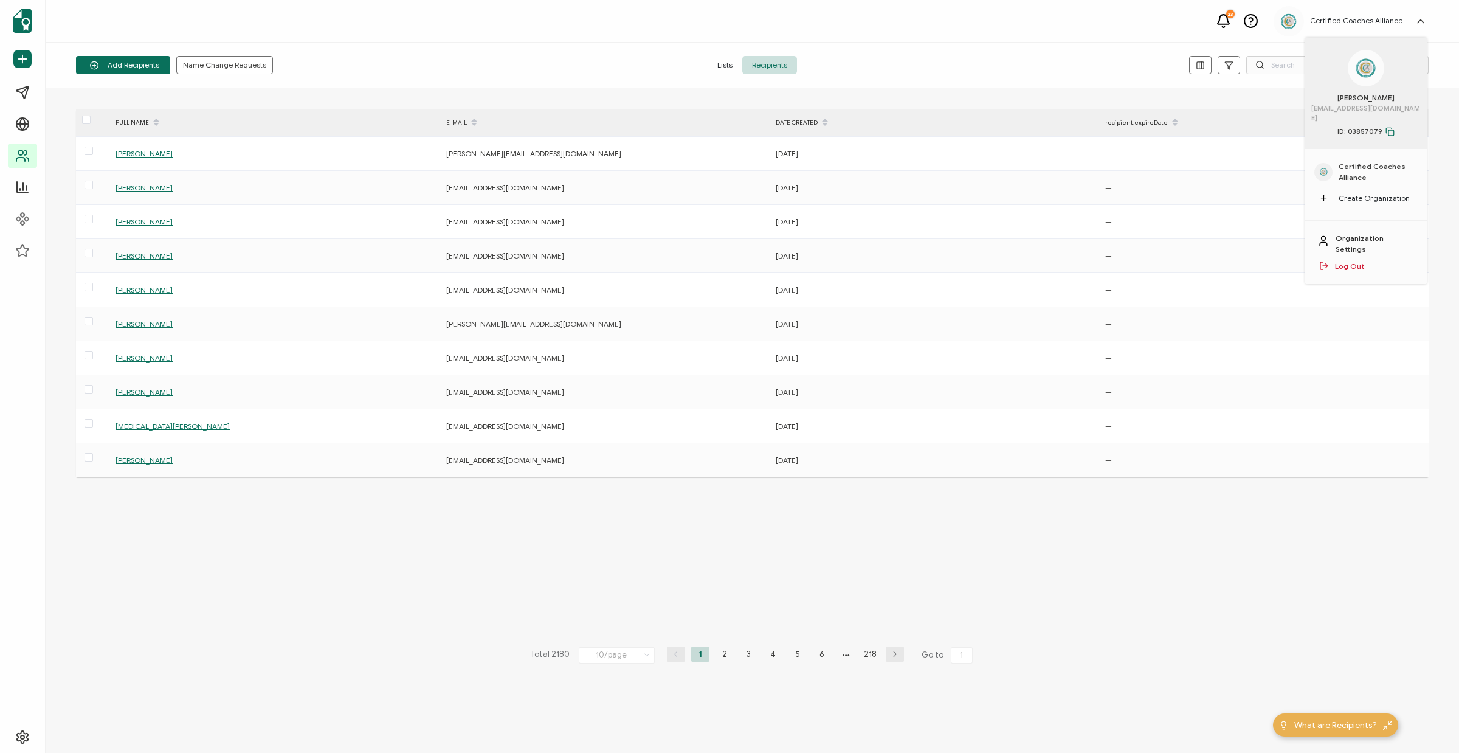
click at [1281, 523] on div "FULL NAME E-MAIL DATE CREATED recipient.expireDate [PERSON_NAME] [EMAIL_ADDRESS…" at bounding box center [752, 420] width 1352 height 622
click at [1126, 40] on div "23 Certified Coaches Alliance Randin Brons [EMAIL_ADDRESS][DOMAIN_NAME] ID: 038…" at bounding box center [752, 21] width 1413 height 43
click at [1427, 20] on icon at bounding box center [1420, 21] width 12 height 12
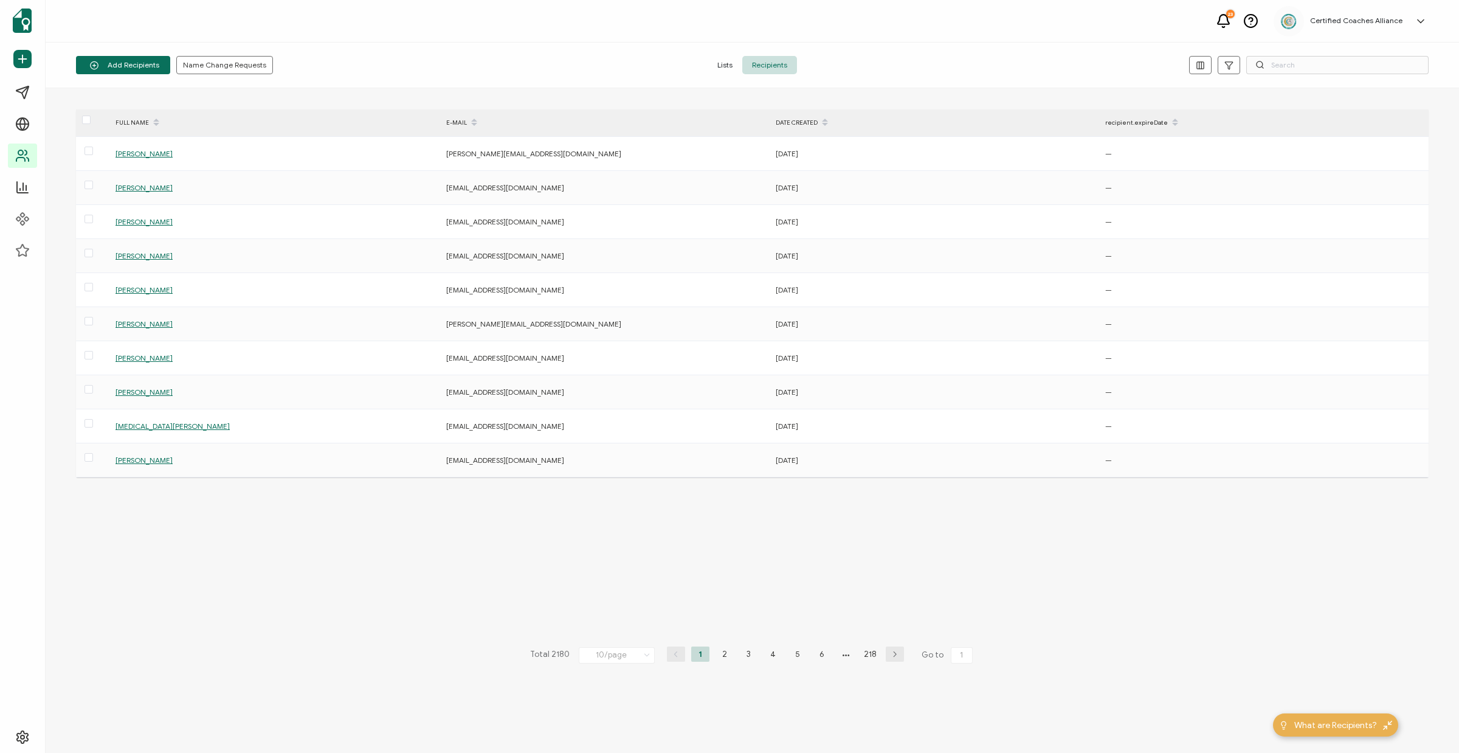
click at [769, 66] on span "Recipients" at bounding box center [769, 65] width 55 height 18
click at [1320, 71] on input "text" at bounding box center [1337, 65] width 182 height 18
paste input "[PERSON_NAME][EMAIL_ADDRESS][DOMAIN_NAME]"
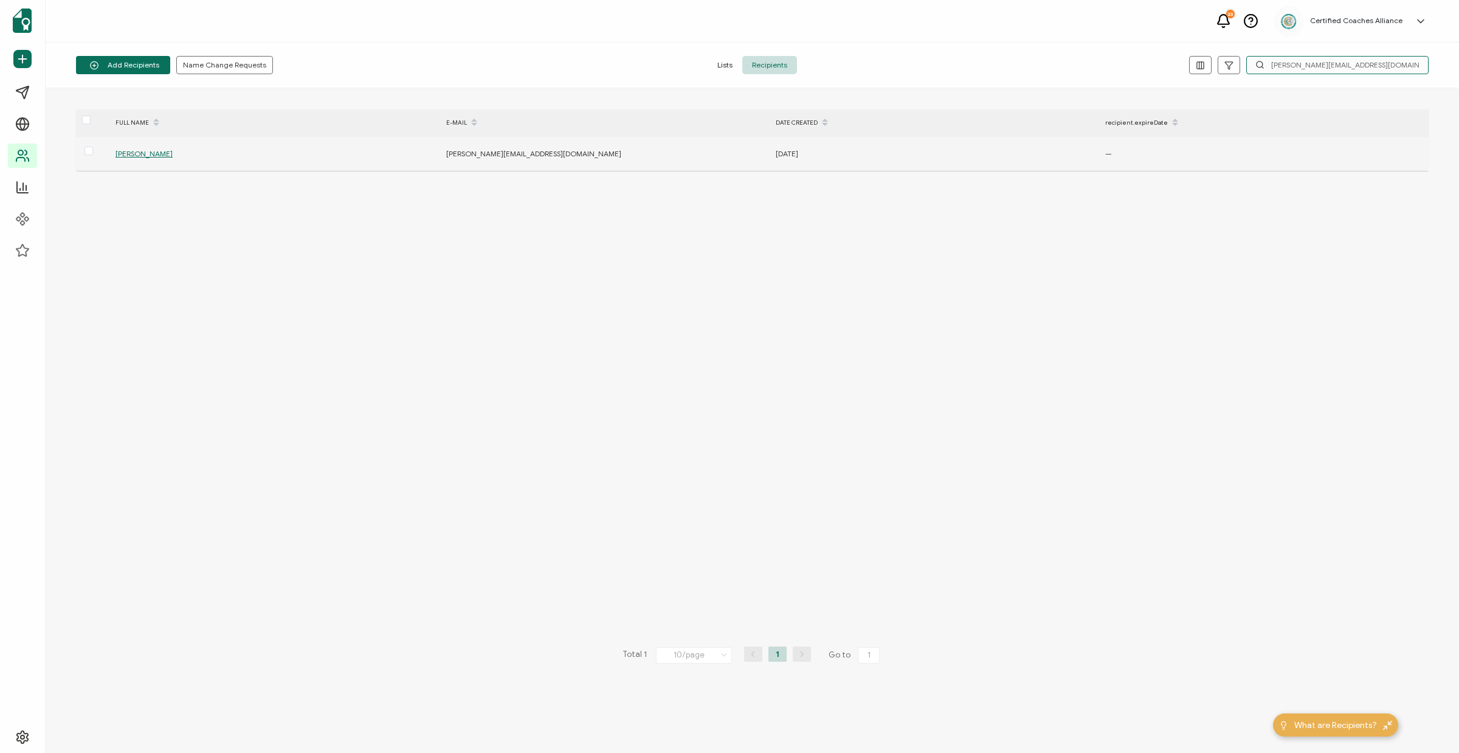
type input "[PERSON_NAME][EMAIL_ADDRESS][DOMAIN_NAME]"
click at [146, 157] on span "[PERSON_NAME]" at bounding box center [143, 153] width 57 height 9
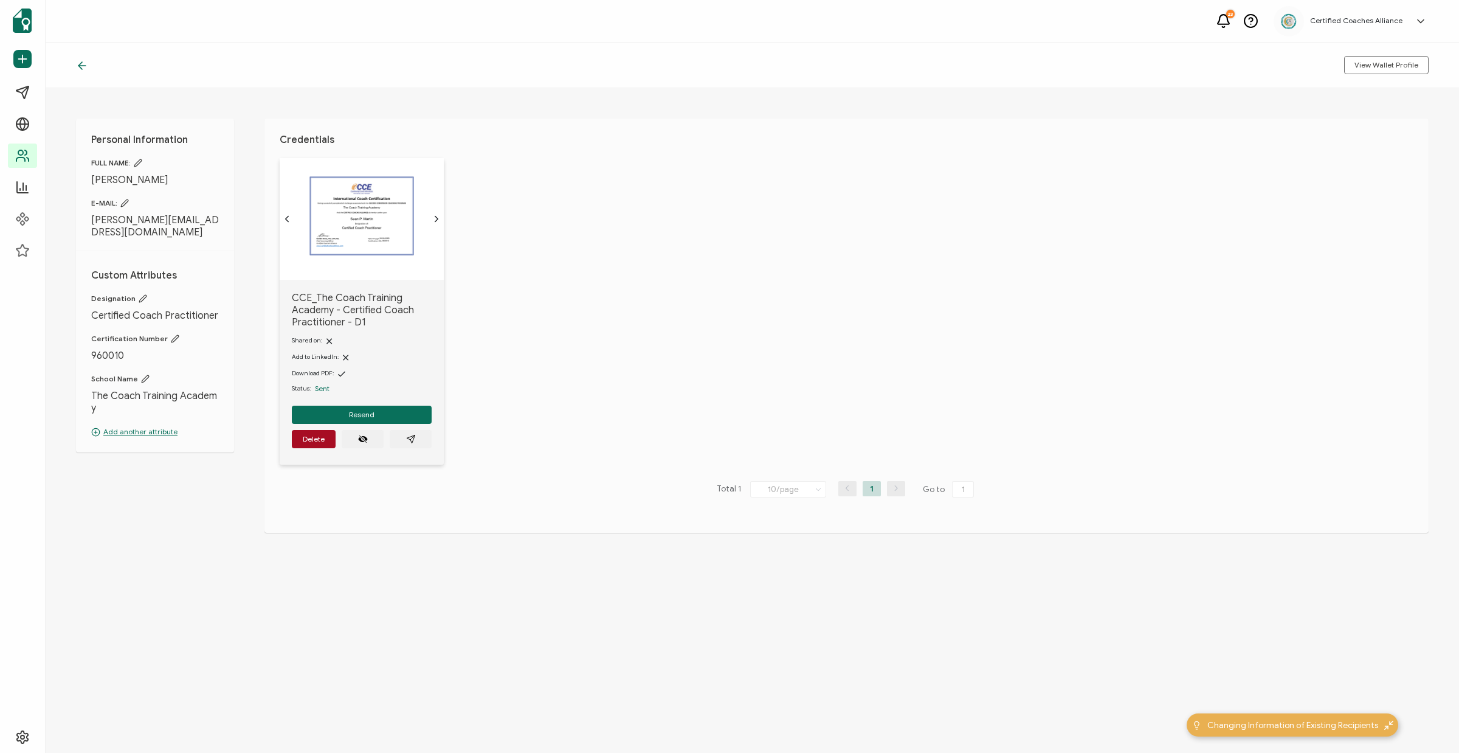
click at [126, 201] on icon at bounding box center [124, 202] width 7 height 7
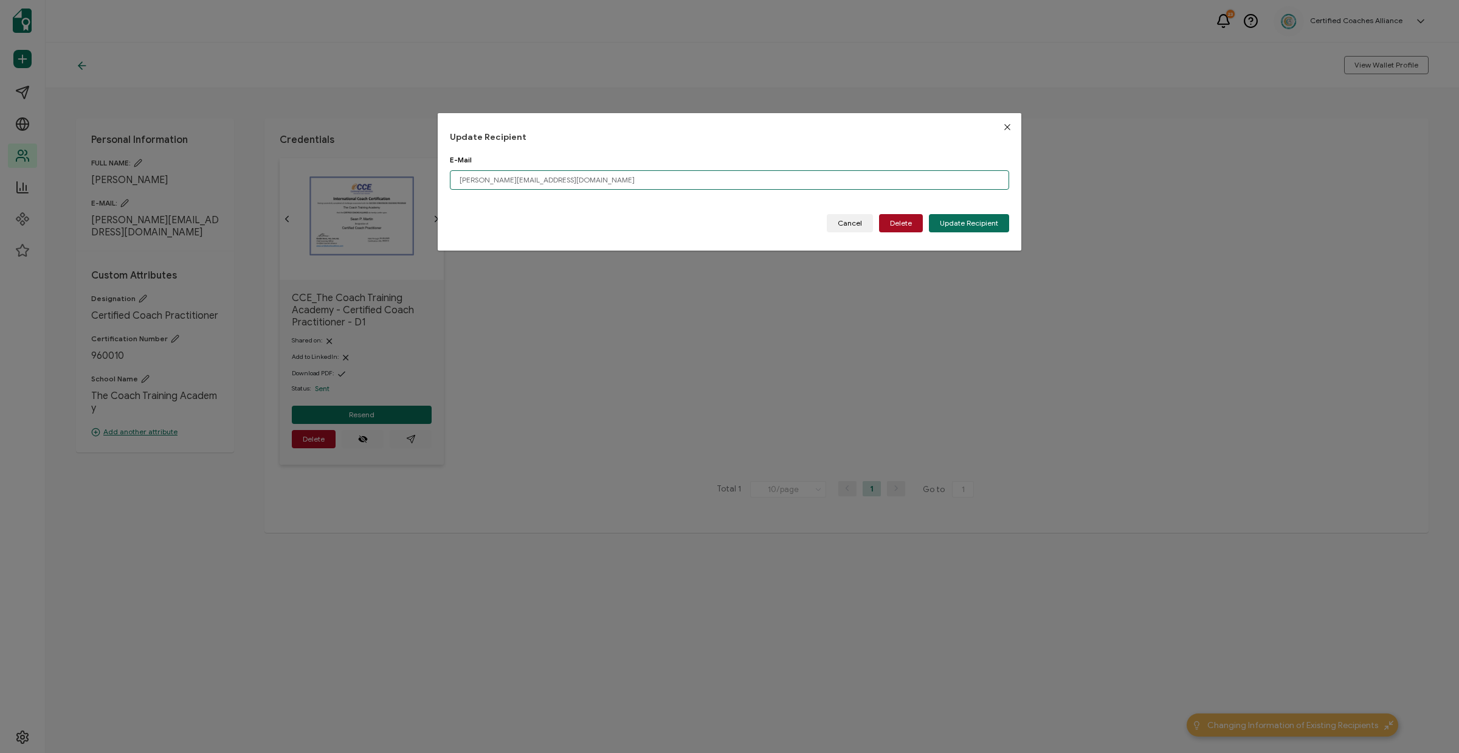
click at [609, 184] on input "[PERSON_NAME][EMAIL_ADDRESS][DOMAIN_NAME]" at bounding box center [729, 179] width 559 height 19
click at [897, 230] on button "Delete" at bounding box center [901, 223] width 44 height 18
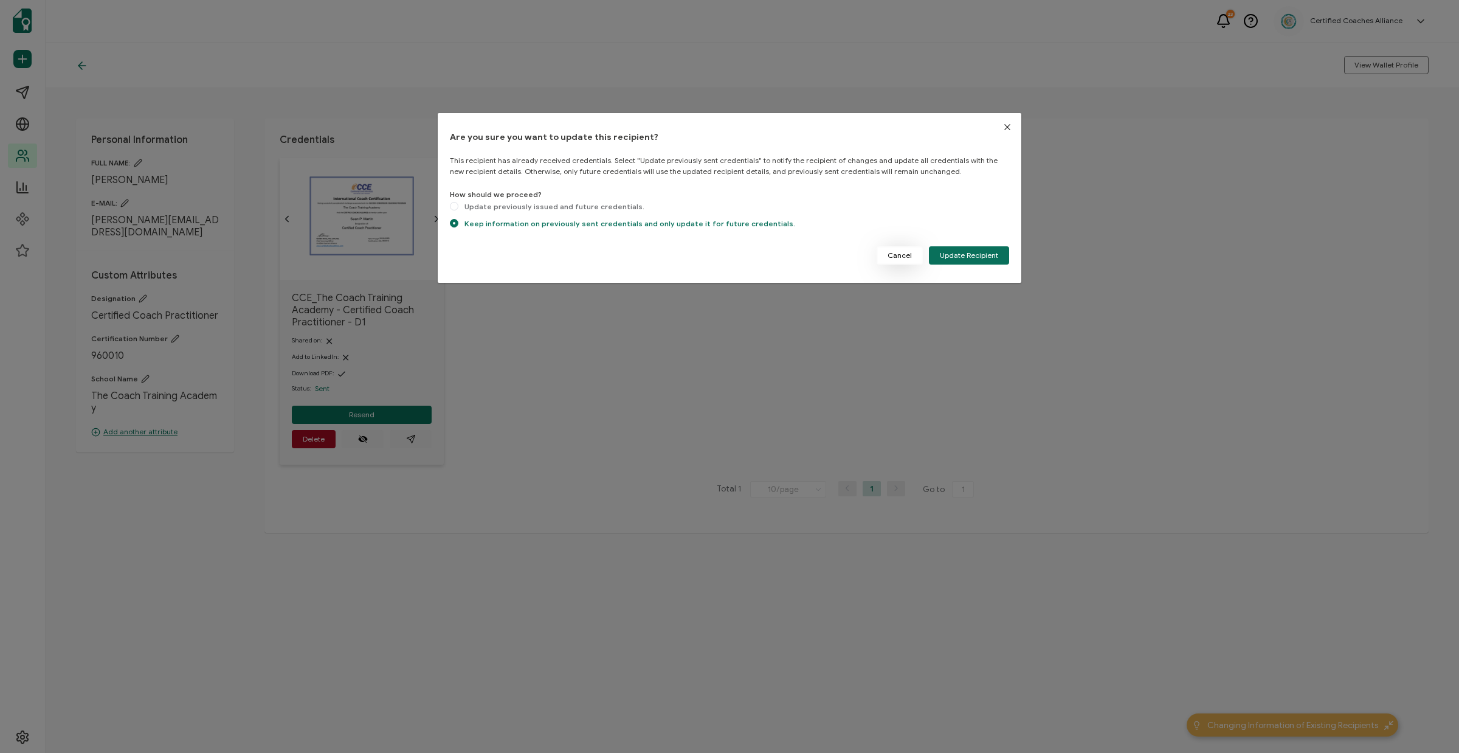
click at [906, 246] on button "Cancel" at bounding box center [900, 255] width 46 height 18
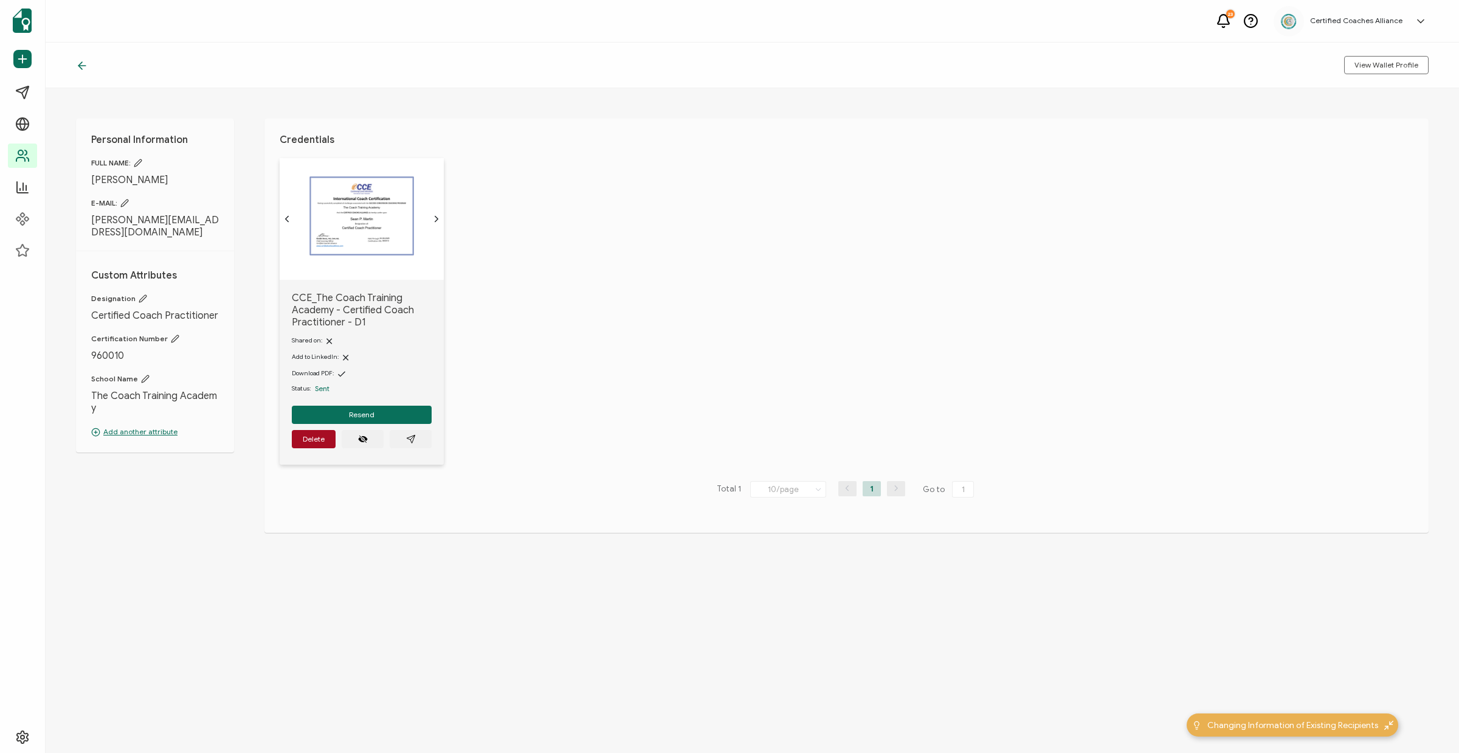
click at [128, 201] on icon at bounding box center [124, 202] width 7 height 7
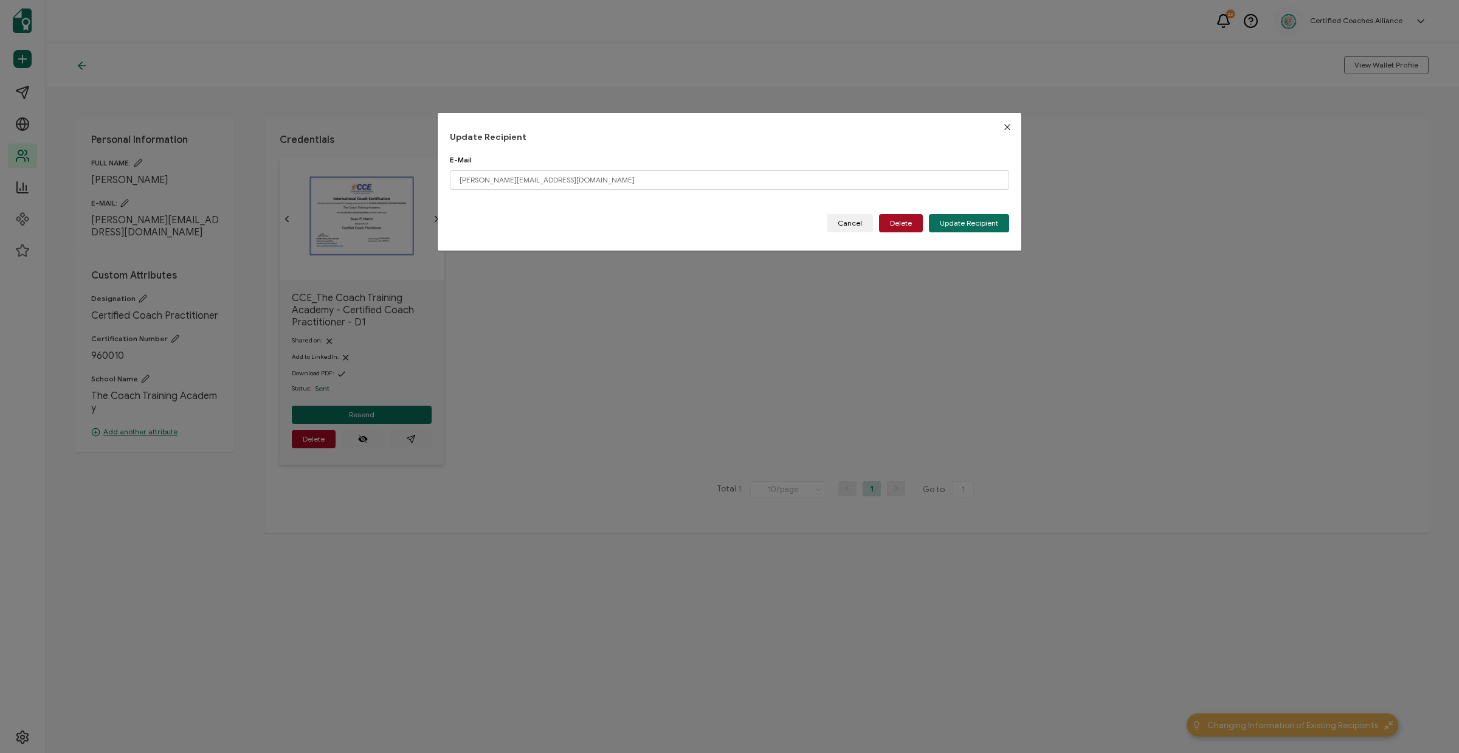
click at [794, 363] on div "Update Recipient E-Mail [PERSON_NAME][EMAIL_ADDRESS][DOMAIN_NAME] Please enter …" at bounding box center [729, 376] width 1459 height 753
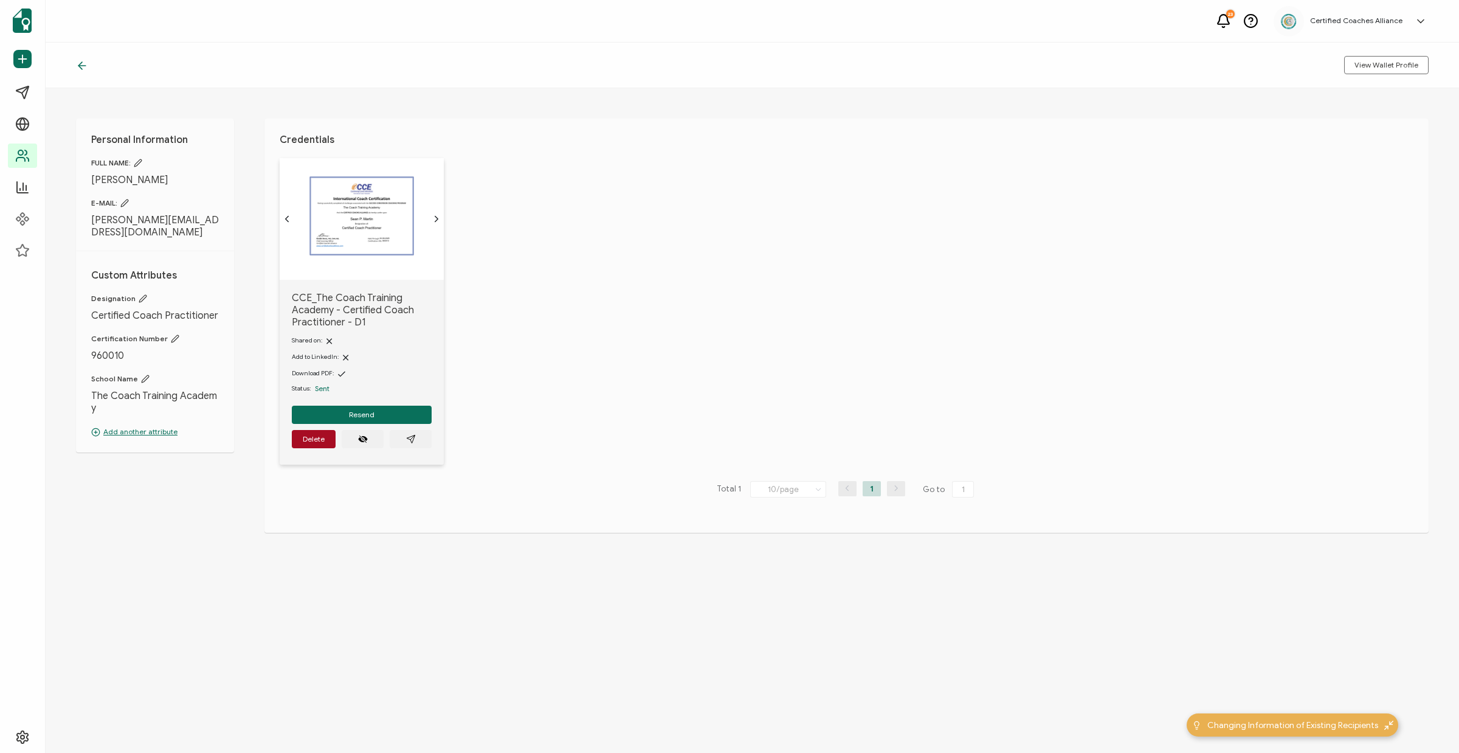
click at [127, 202] on icon at bounding box center [124, 203] width 9 height 9
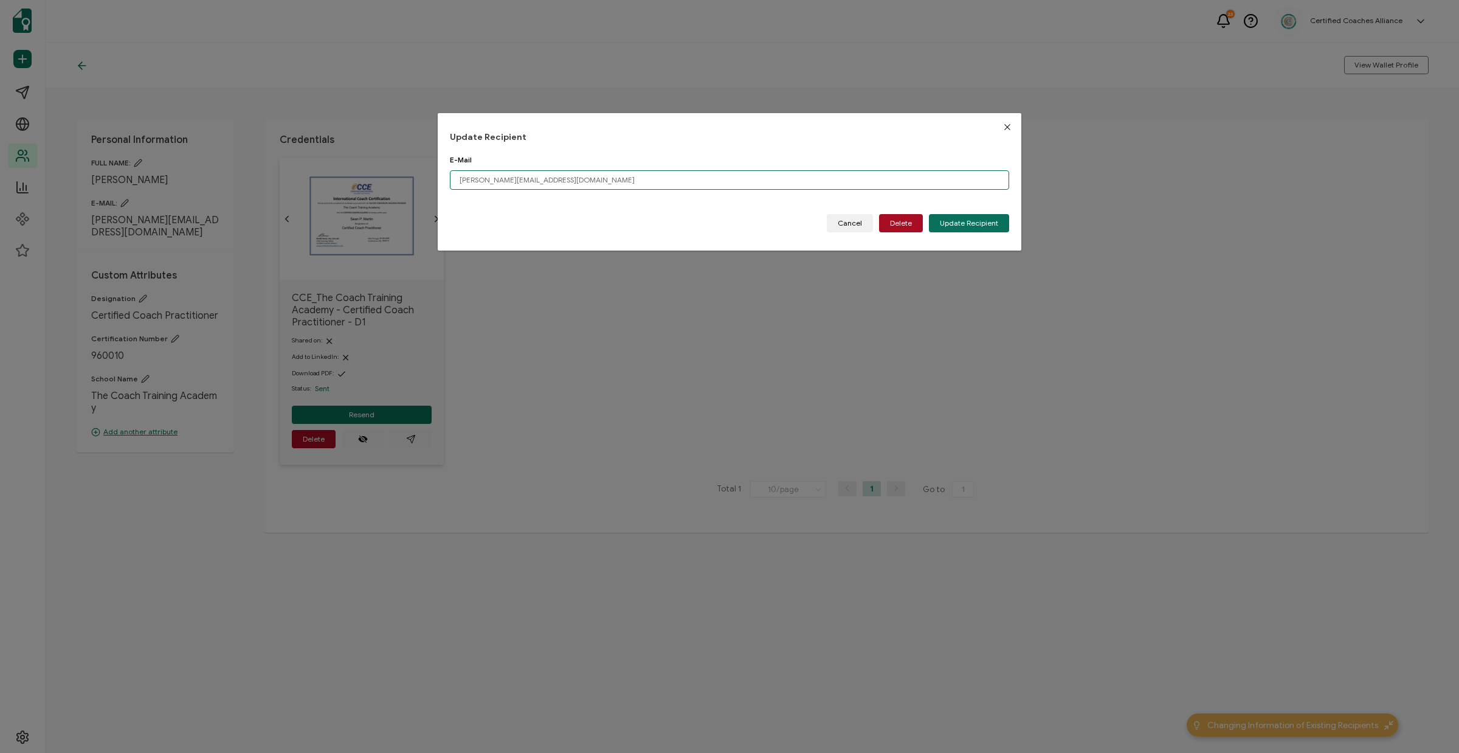
click at [579, 182] on input "[PERSON_NAME][EMAIL_ADDRESS][DOMAIN_NAME]" at bounding box center [729, 179] width 559 height 19
paste input "martingroupco"
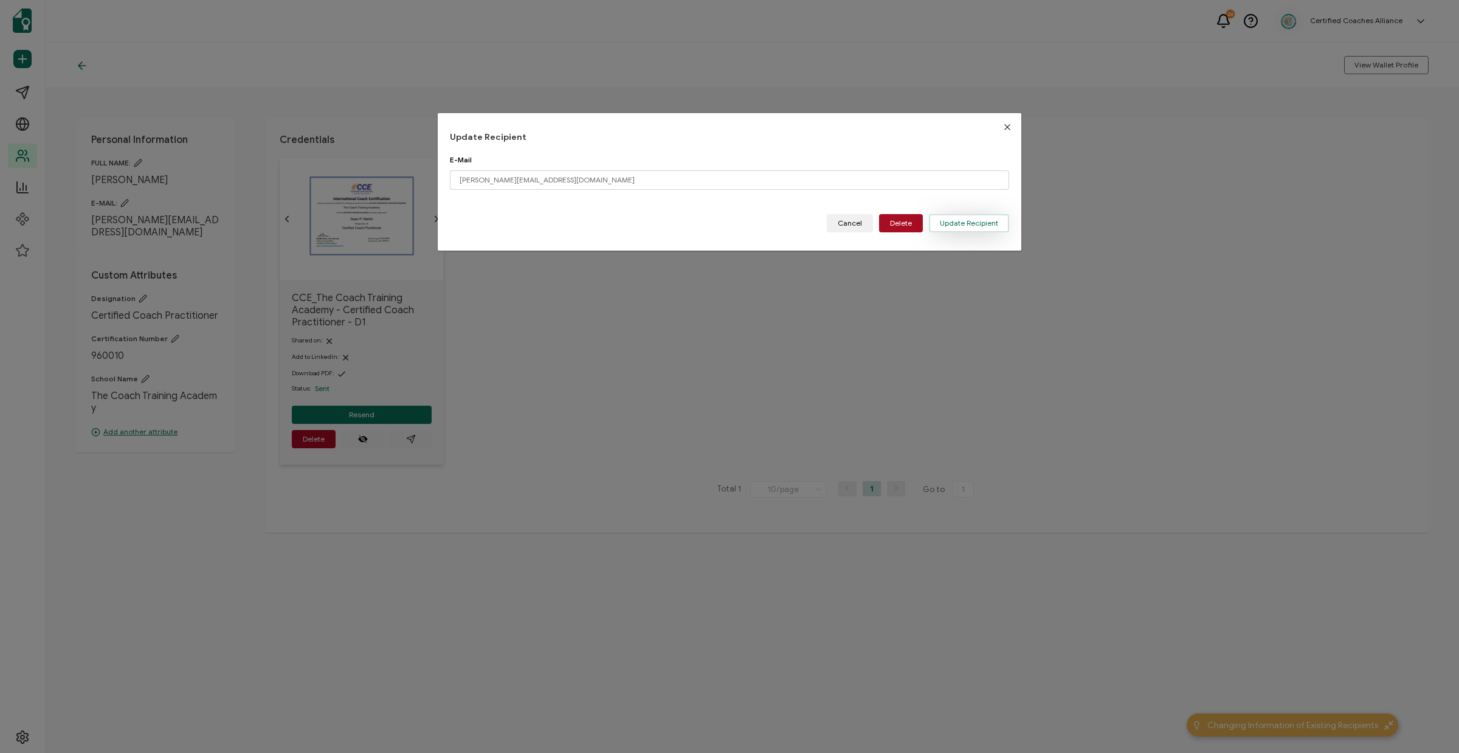
click at [954, 225] on span "Update Recipient" at bounding box center [969, 222] width 58 height 7
type input "[PERSON_NAME][EMAIL_ADDRESS][DOMAIN_NAME]"
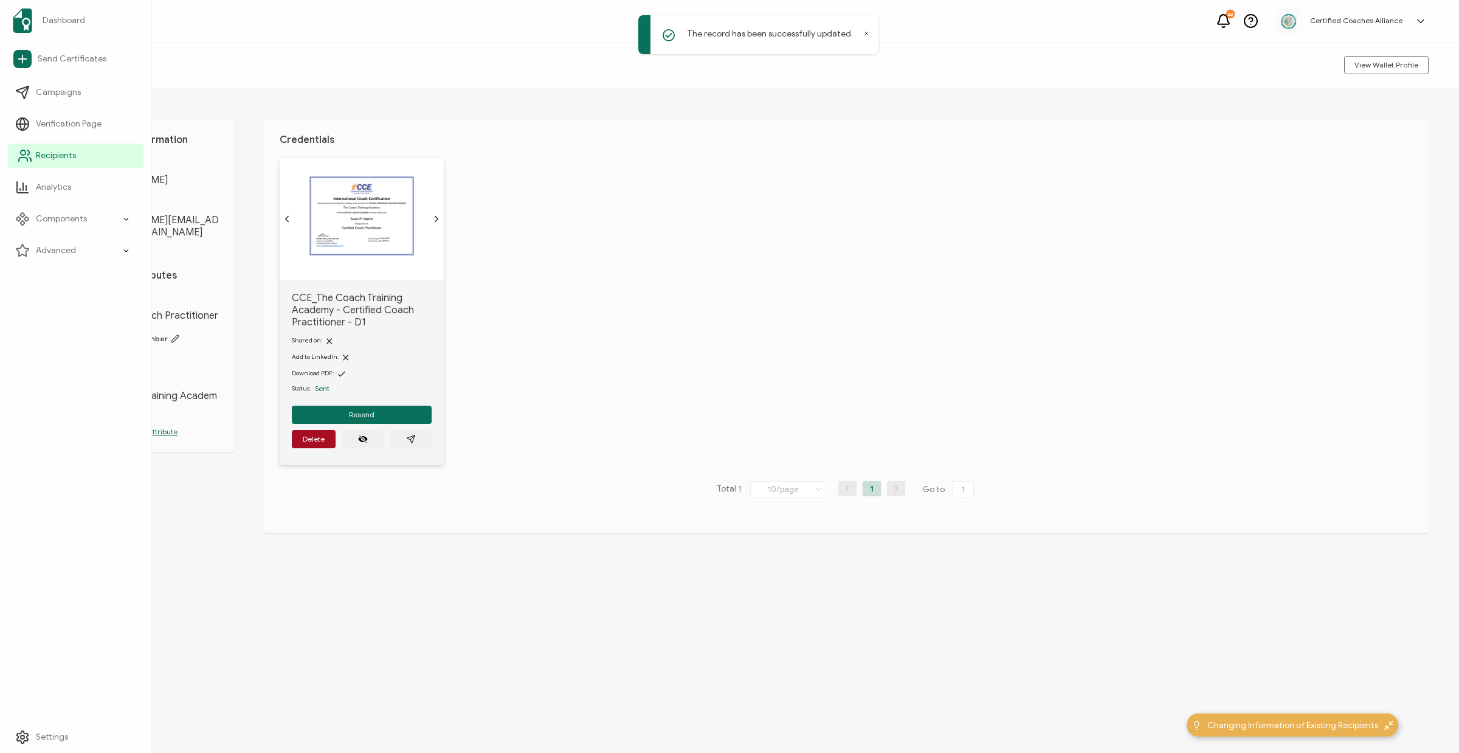
click at [66, 161] on span "Recipients" at bounding box center [56, 156] width 40 height 12
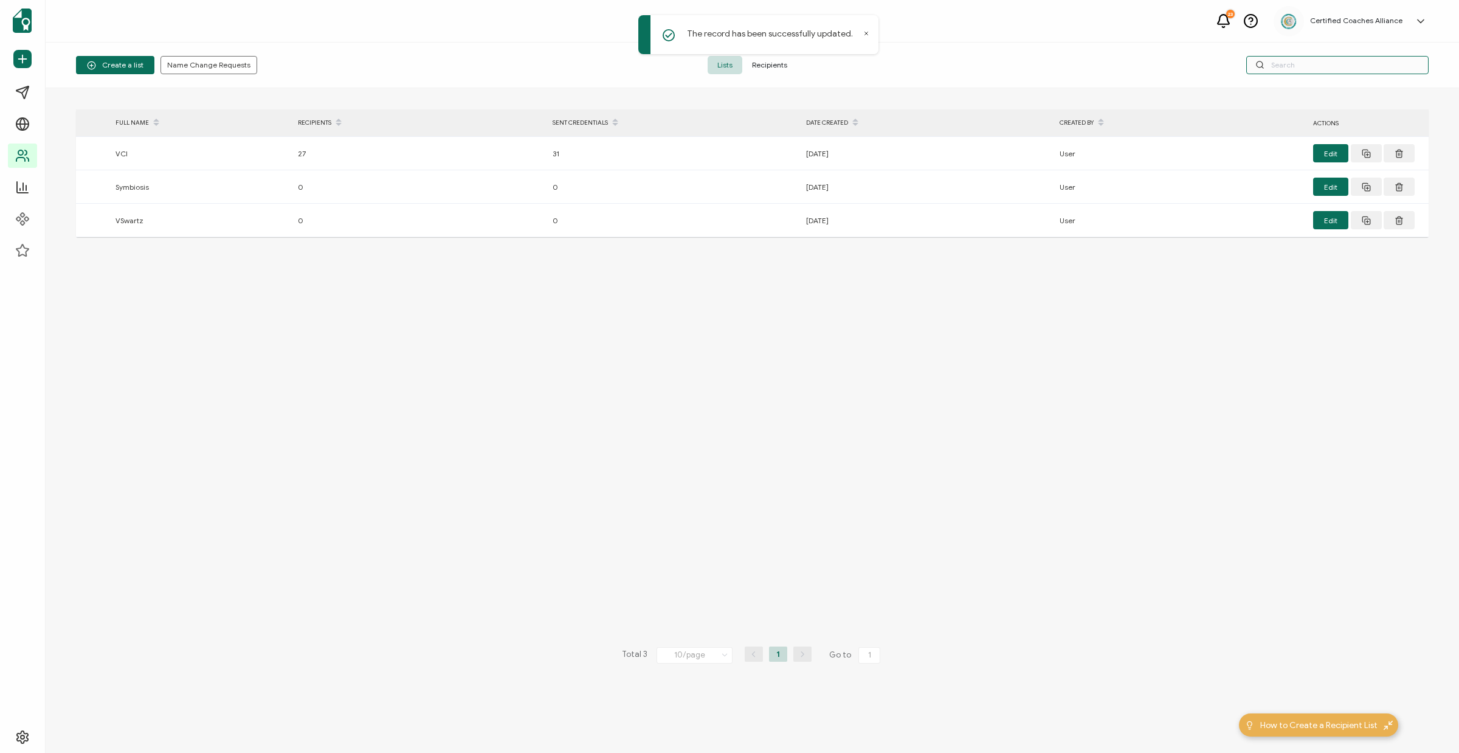
click at [1284, 71] on input "text" at bounding box center [1337, 65] width 182 height 18
paste input "[PERSON_NAME][EMAIL_ADDRESS][DOMAIN_NAME]"
type input "[PERSON_NAME][EMAIL_ADDRESS][DOMAIN_NAME]"
click at [765, 55] on div "Create a list Name Change Requests Lists Recipients [PERSON_NAME][EMAIL_ADDRESS…" at bounding box center [752, 66] width 1413 height 46
click at [767, 61] on span "Recipients" at bounding box center [769, 65] width 55 height 18
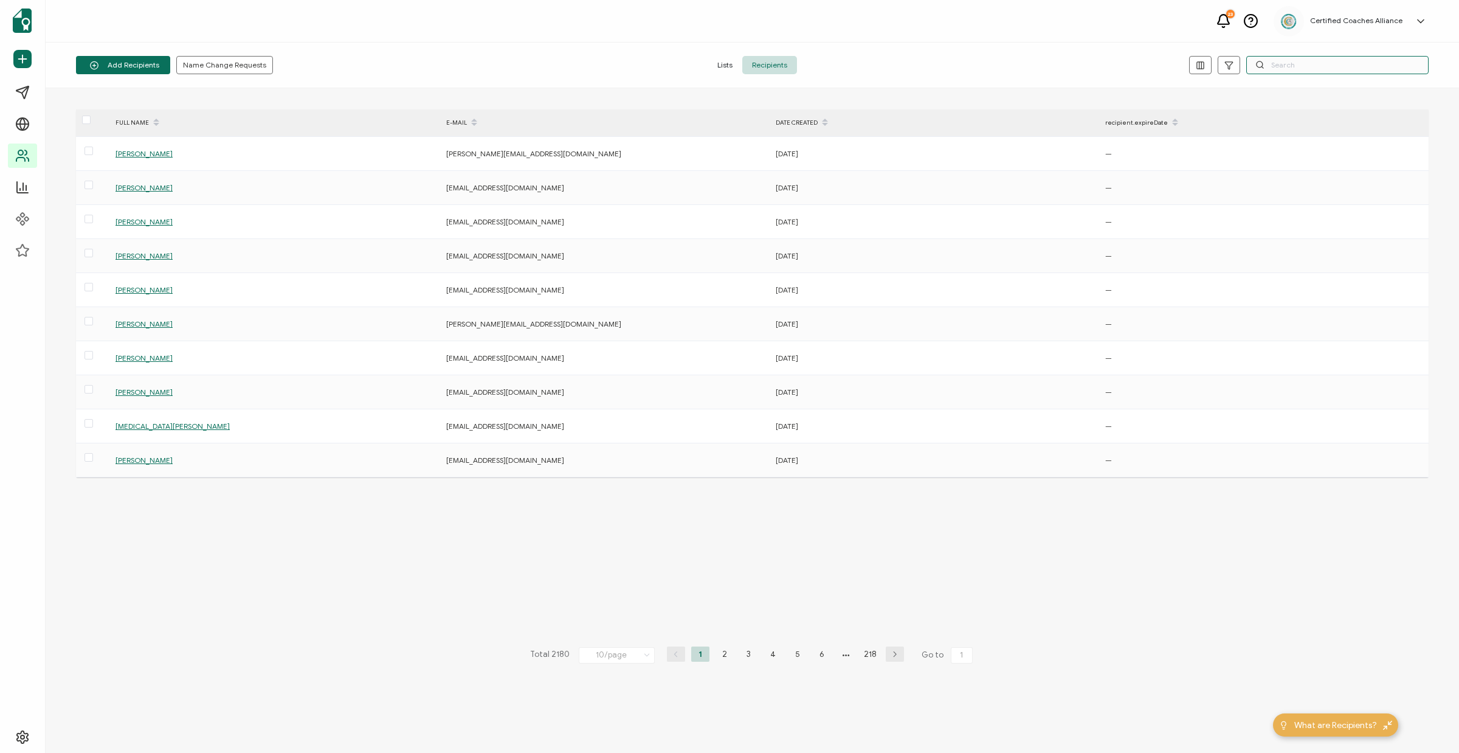
click at [1311, 69] on input "text" at bounding box center [1337, 65] width 182 height 18
paste input "[PERSON_NAME][EMAIL_ADDRESS][DOMAIN_NAME]"
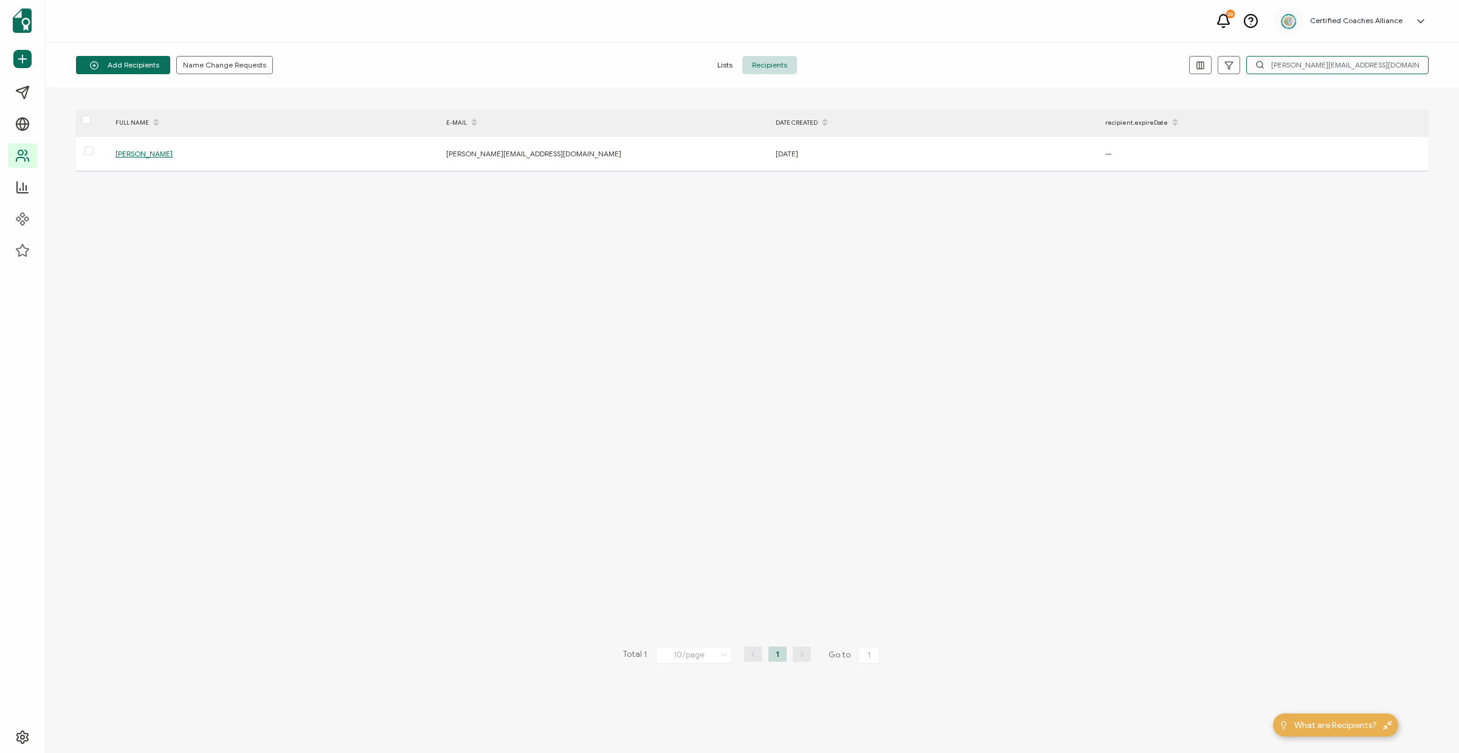
type input "[PERSON_NAME][EMAIL_ADDRESS][DOMAIN_NAME]"
